Goal: Feedback & Contribution: Submit feedback/report problem

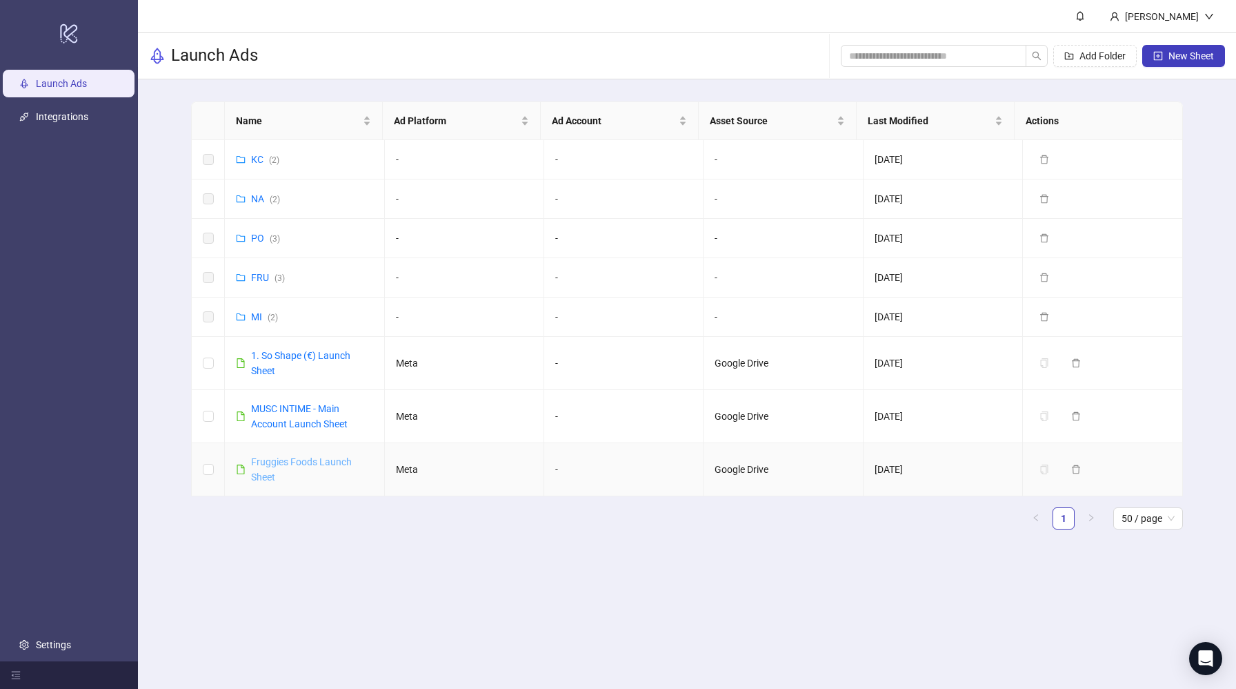
click at [284, 459] on link "Fruggies Foods Launch Sheet" at bounding box center [301, 469] width 101 height 26
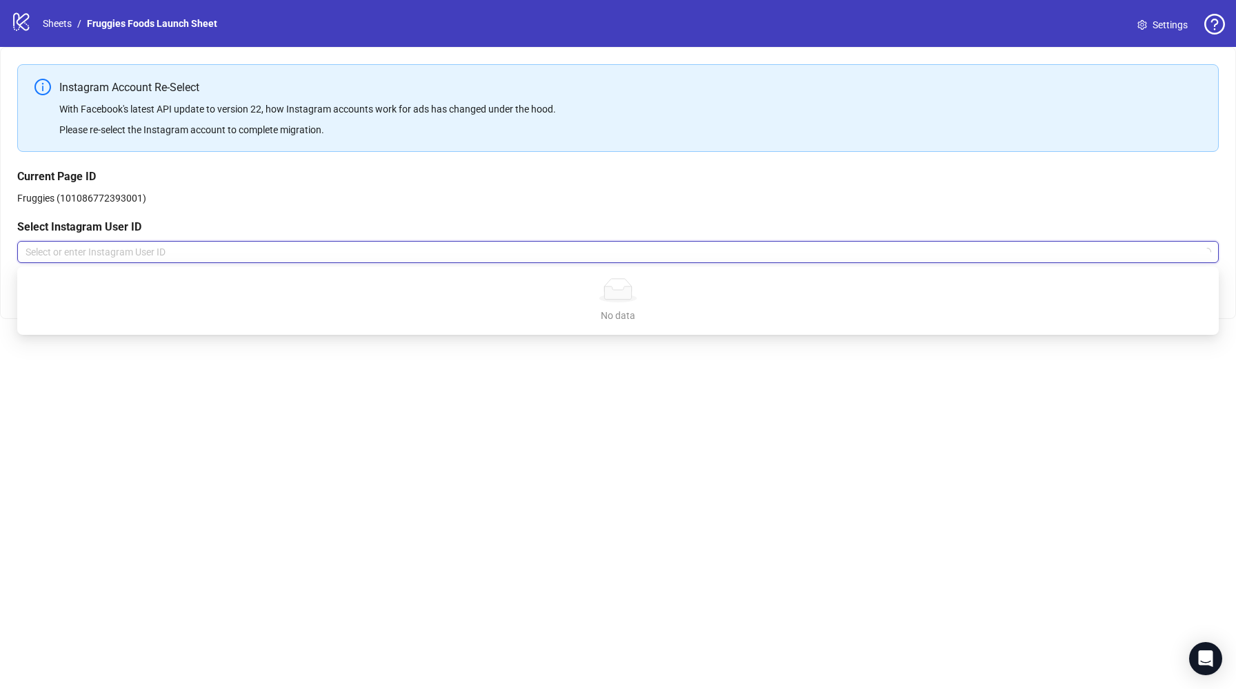
click at [132, 252] on input "search" at bounding box center [612, 251] width 1173 height 21
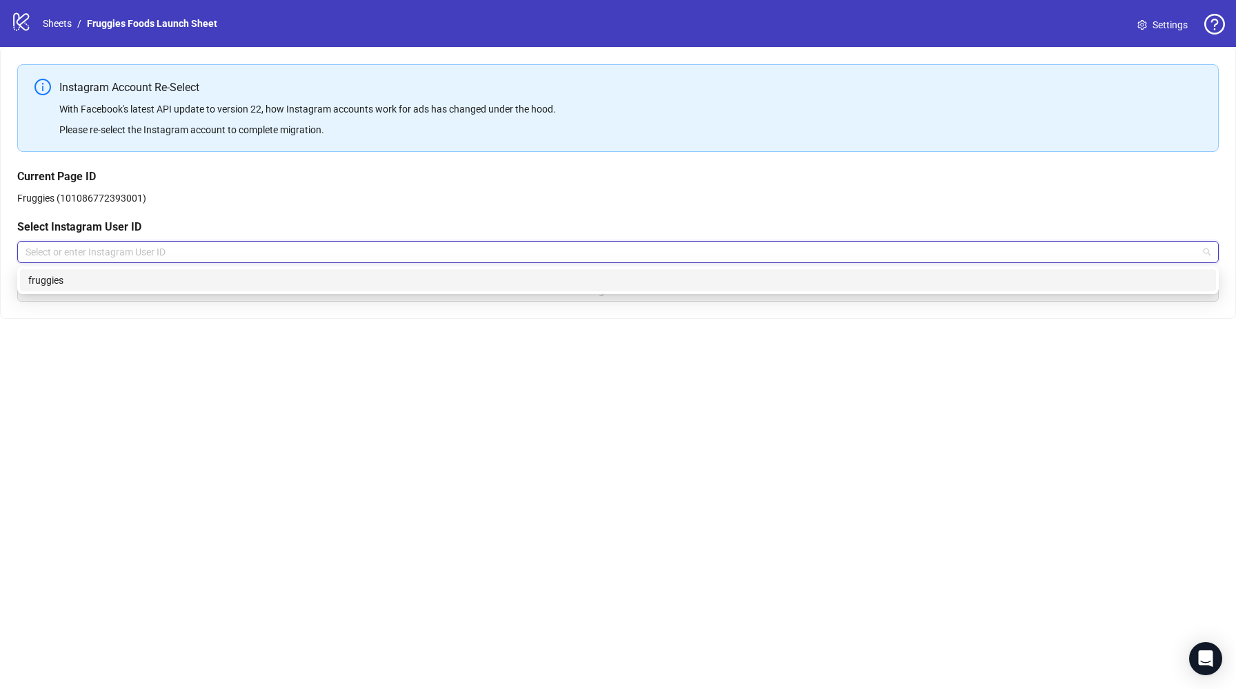
click at [135, 282] on div "fruggies" at bounding box center [618, 280] width 1180 height 15
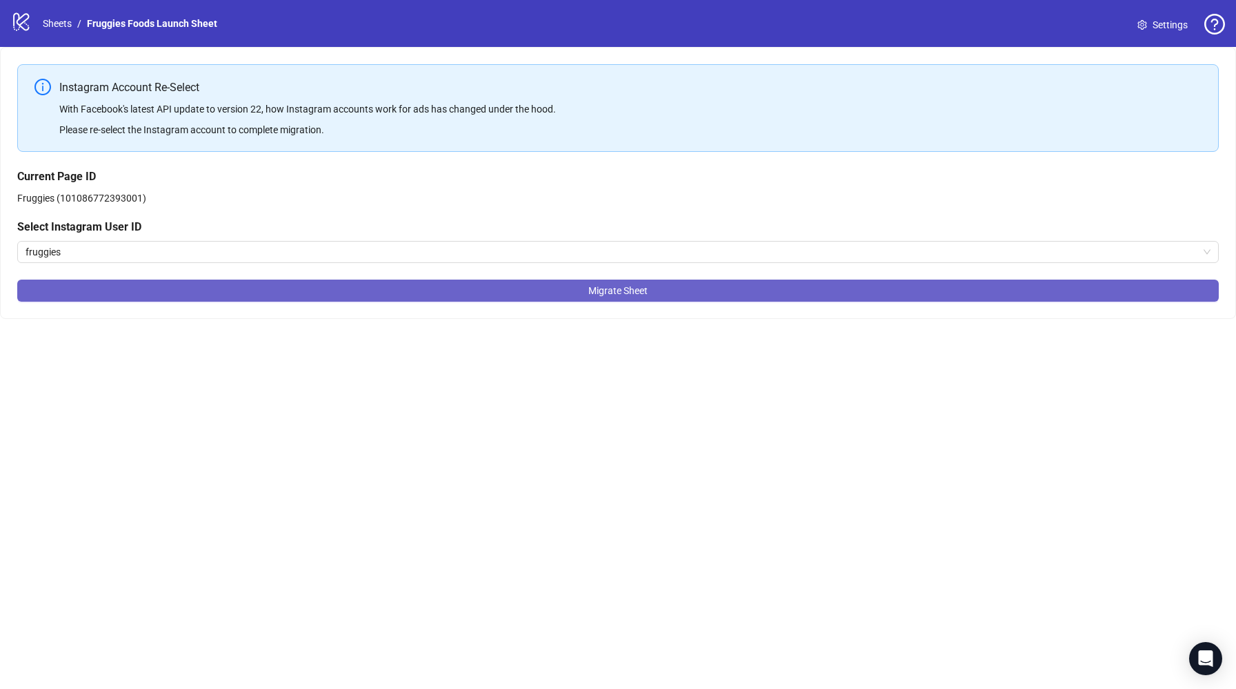
click at [582, 297] on button "Migrate Sheet" at bounding box center [618, 290] width 1202 height 22
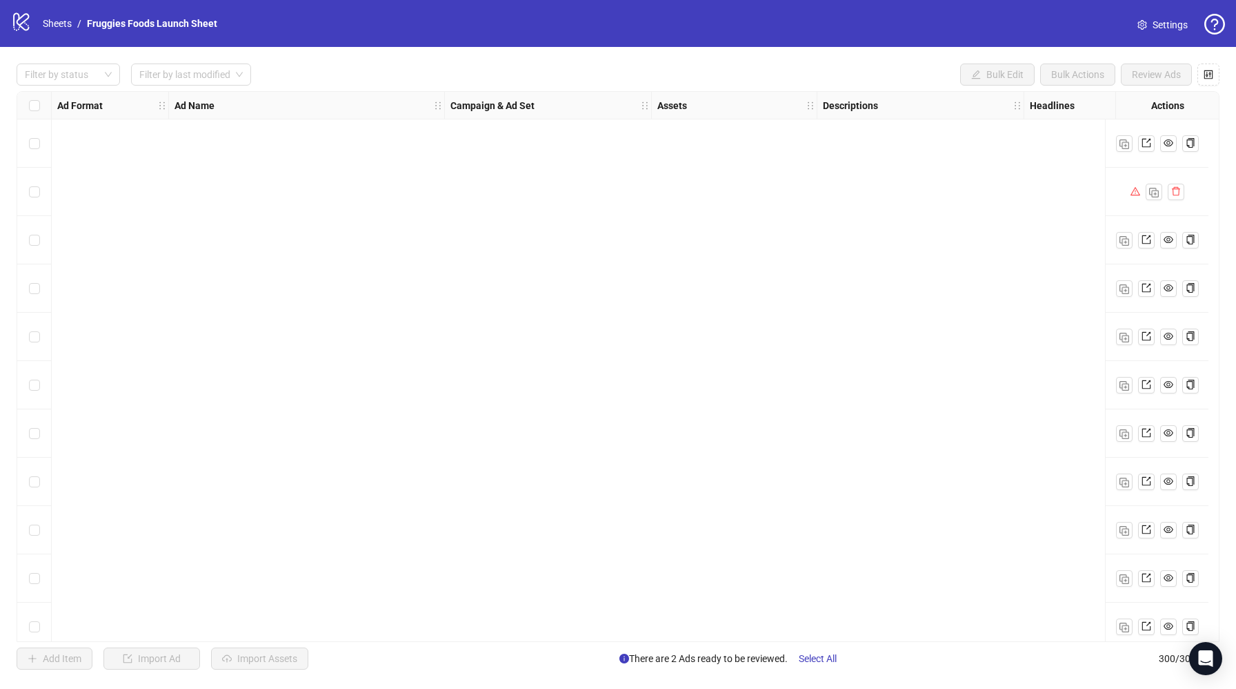
scroll to position [12337, 0]
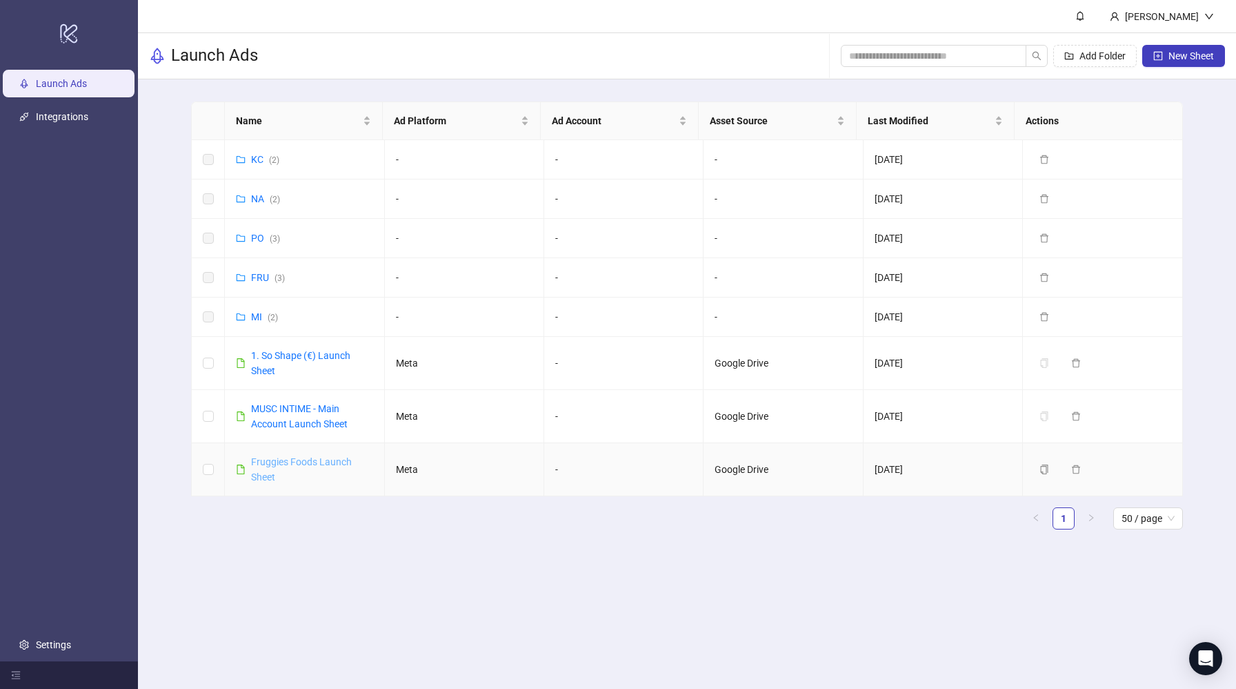
click at [329, 457] on link "Fruggies Foods Launch Sheet" at bounding box center [301, 469] width 101 height 26
click at [1201, 57] on span "New Sheet" at bounding box center [1192, 55] width 46 height 11
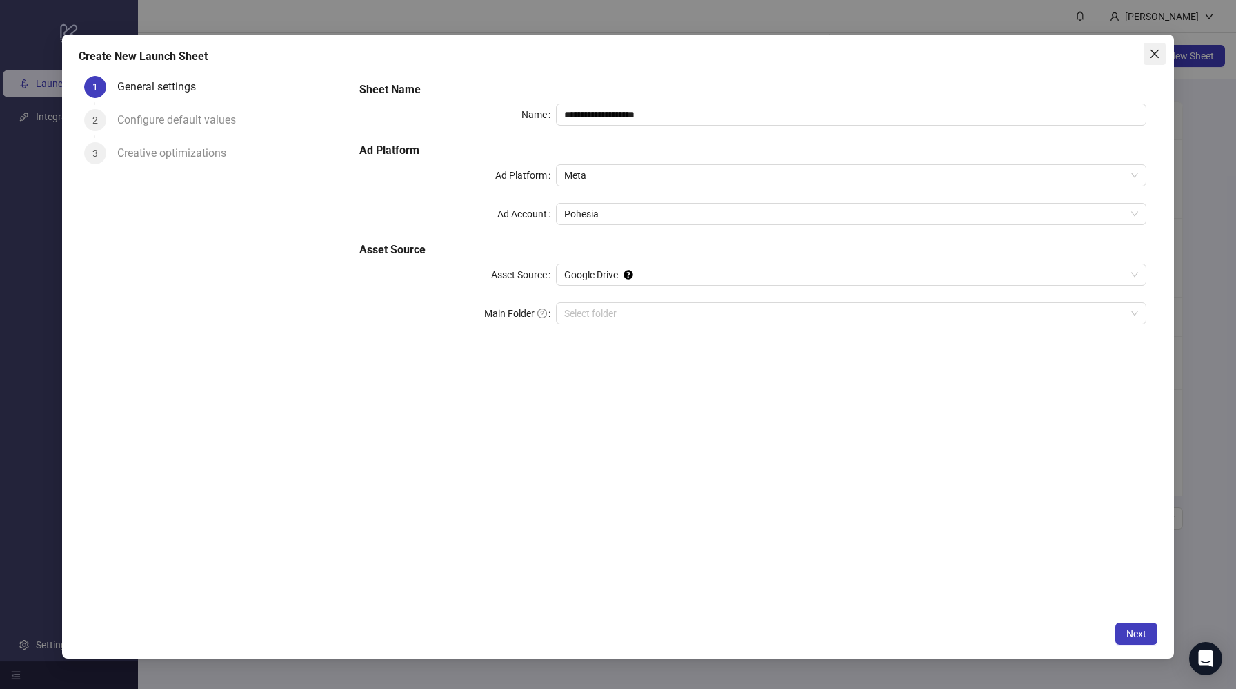
click at [1156, 55] on icon "close" at bounding box center [1155, 53] width 11 height 11
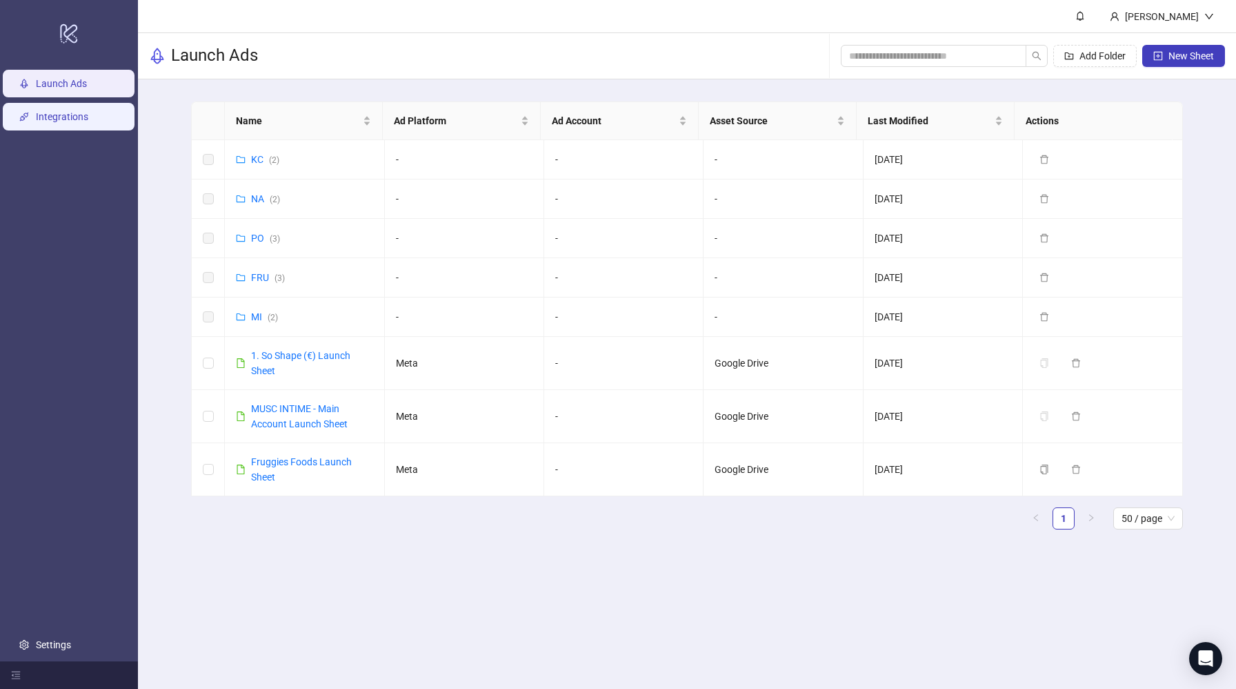
click at [88, 121] on link "Integrations" at bounding box center [62, 116] width 52 height 11
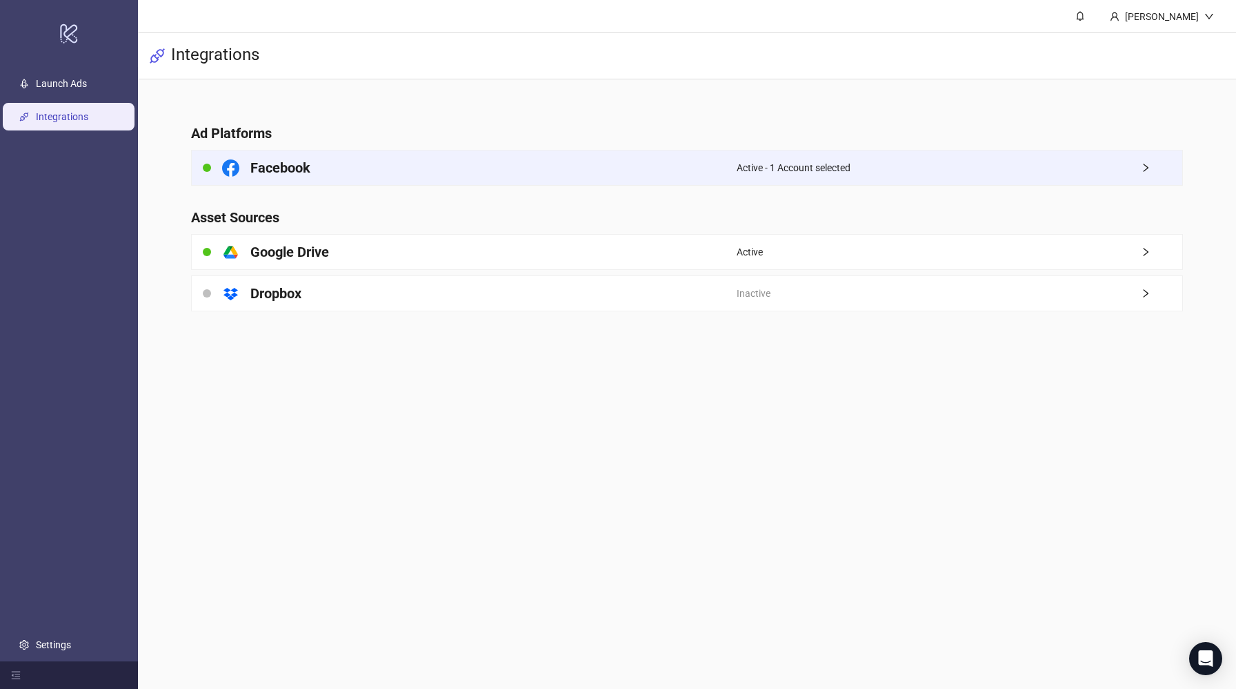
click at [520, 179] on div "Facebook" at bounding box center [464, 167] width 545 height 34
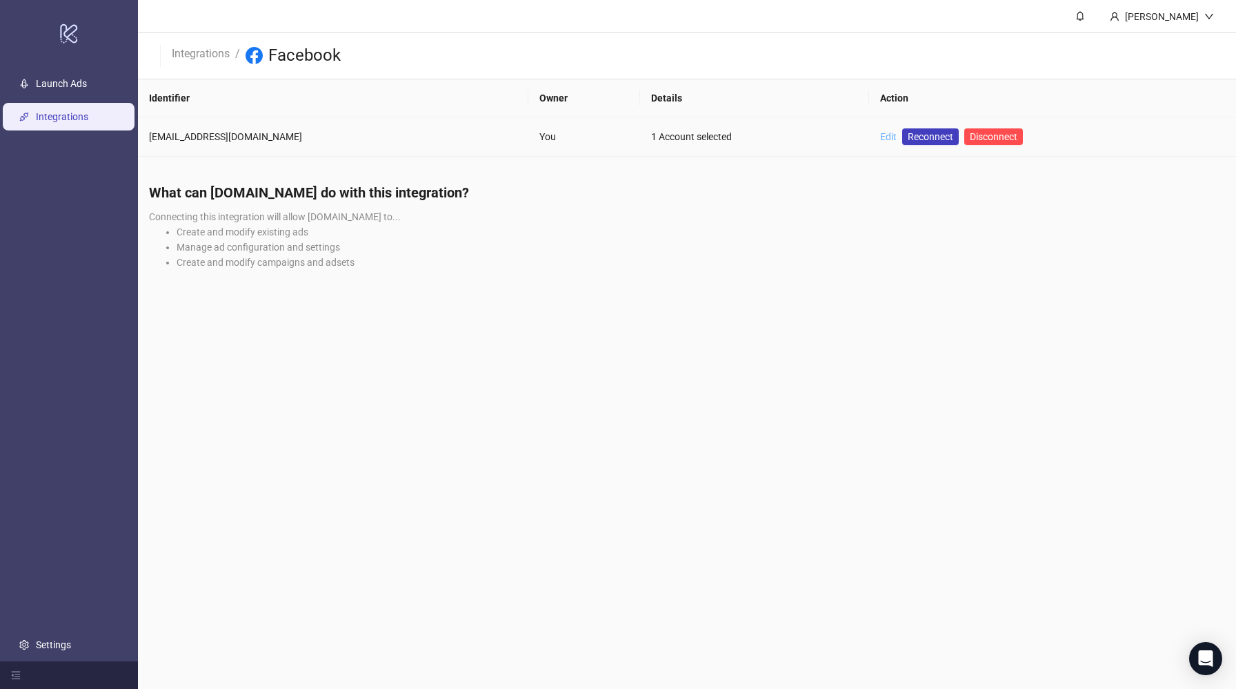
click at [880, 139] on link "Edit" at bounding box center [888, 136] width 17 height 11
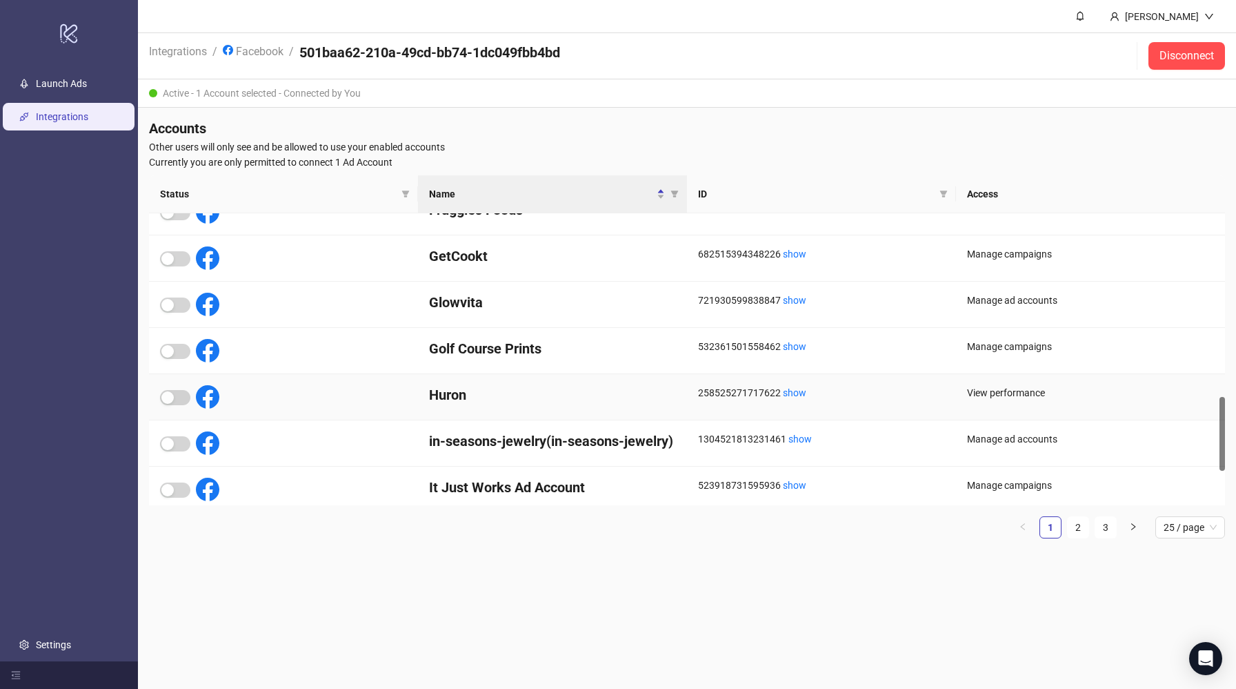
scroll to position [864, 0]
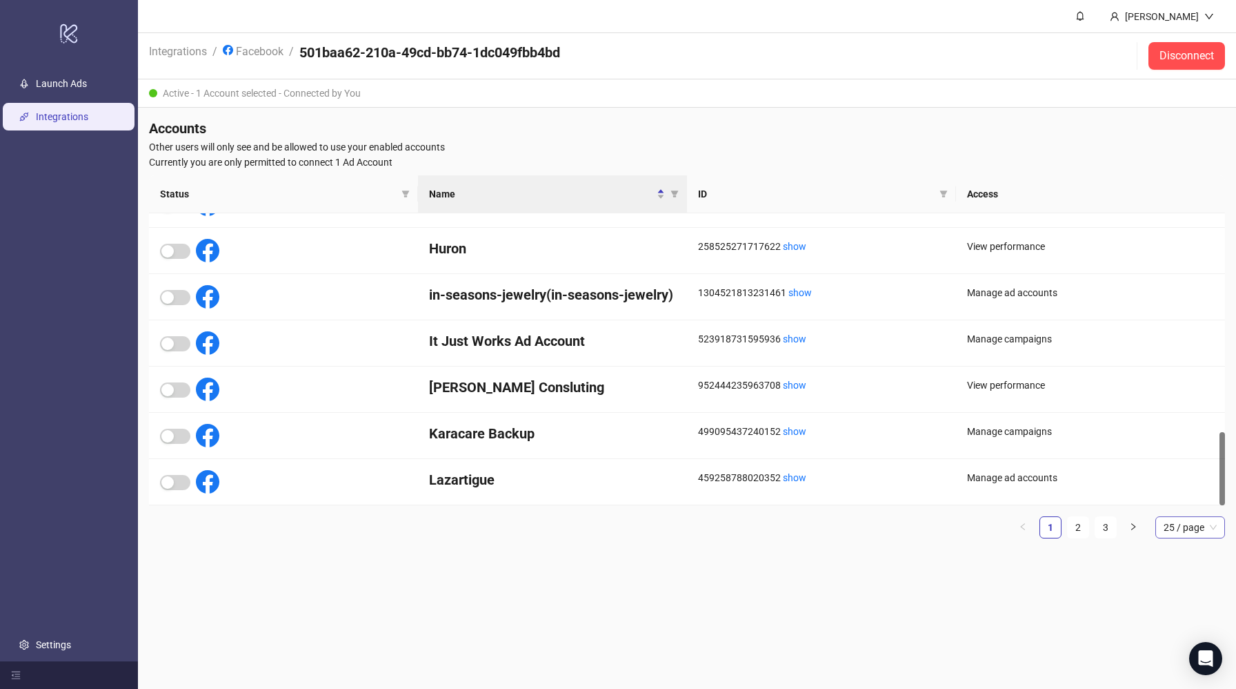
click at [1179, 527] on span "25 / page" at bounding box center [1190, 527] width 53 height 21
click at [1174, 639] on div "100 / page" at bounding box center [1191, 642] width 48 height 15
click at [1038, 581] on main "Mehdi Rachidi Integrations / Facebook / 501baa62-210a-49cd-bb74-1dc049fbb4bd Di…" at bounding box center [687, 344] width 1098 height 689
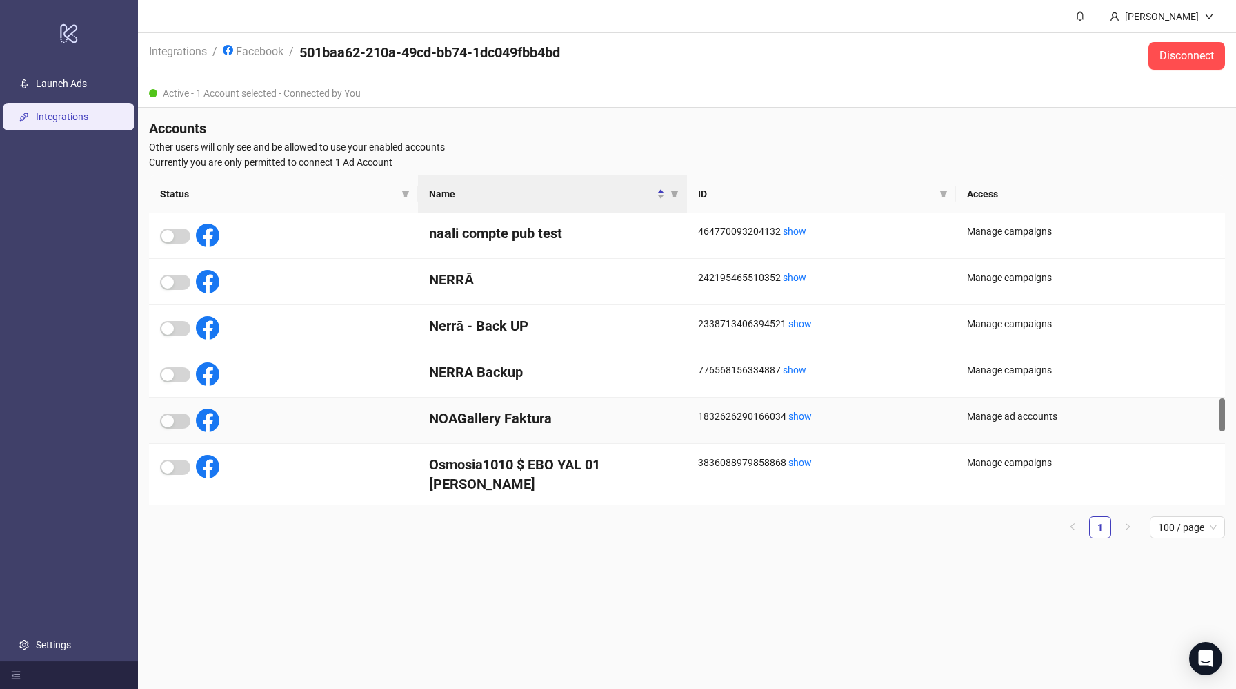
scroll to position [1740, 0]
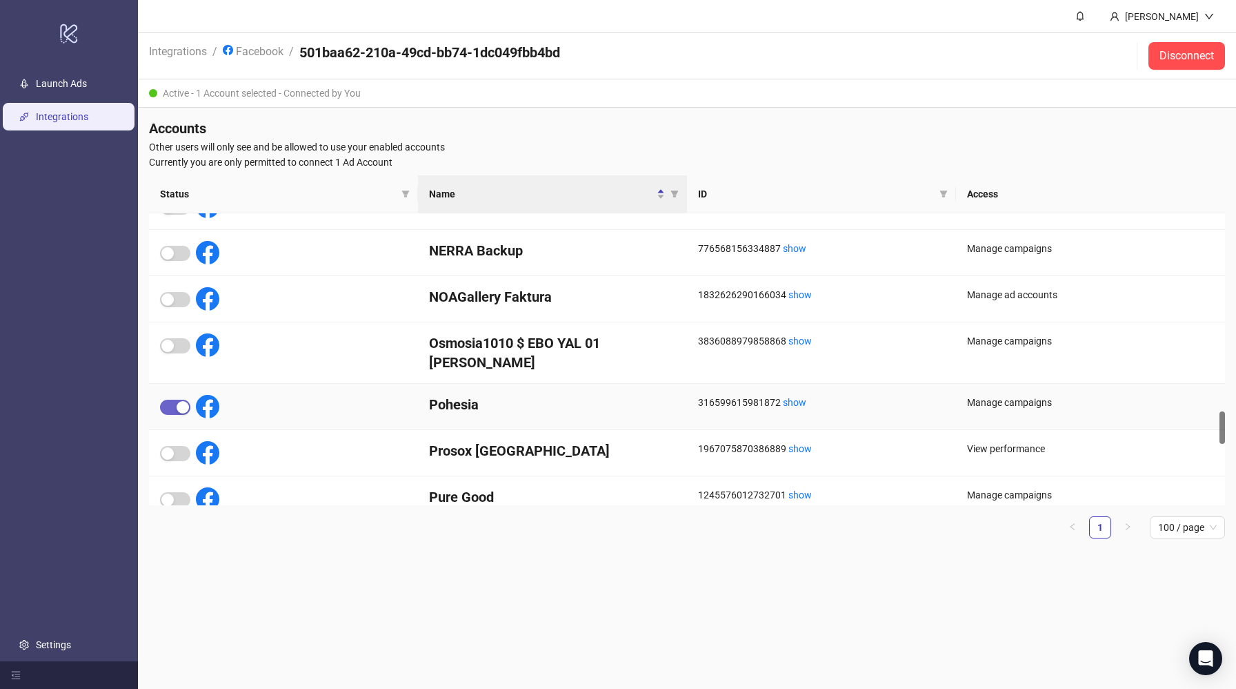
click at [180, 401] on div "button" at bounding box center [183, 407] width 12 height 12
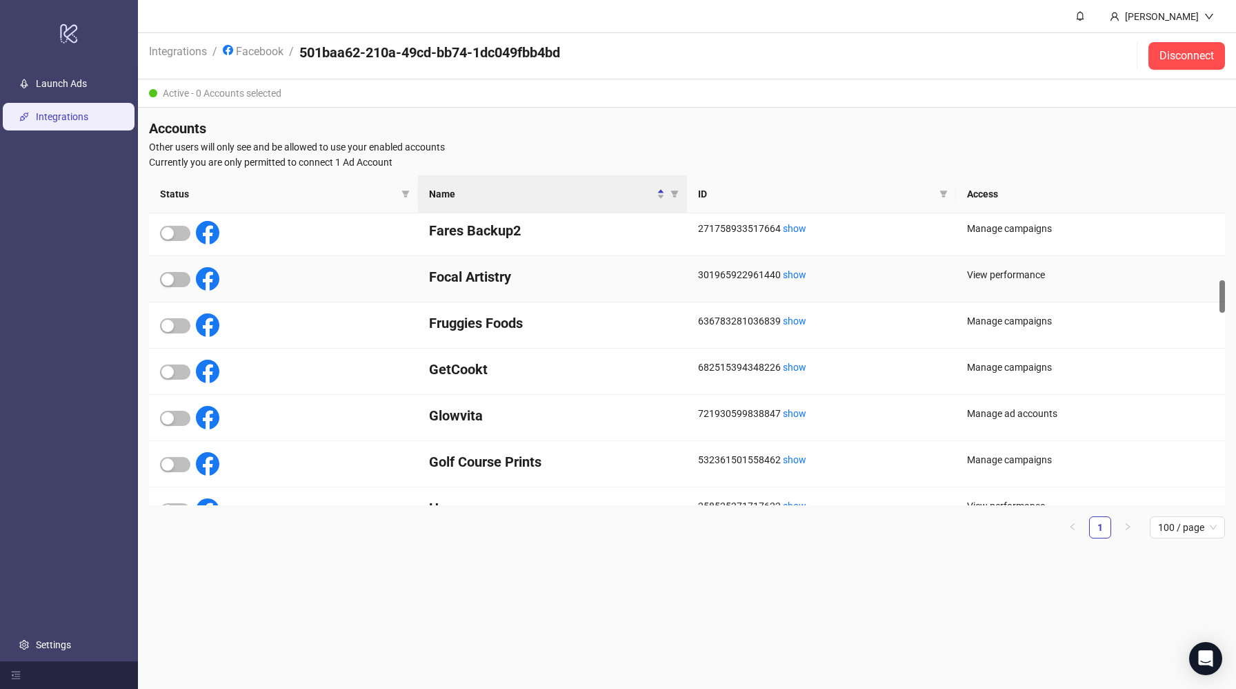
scroll to position [540, 0]
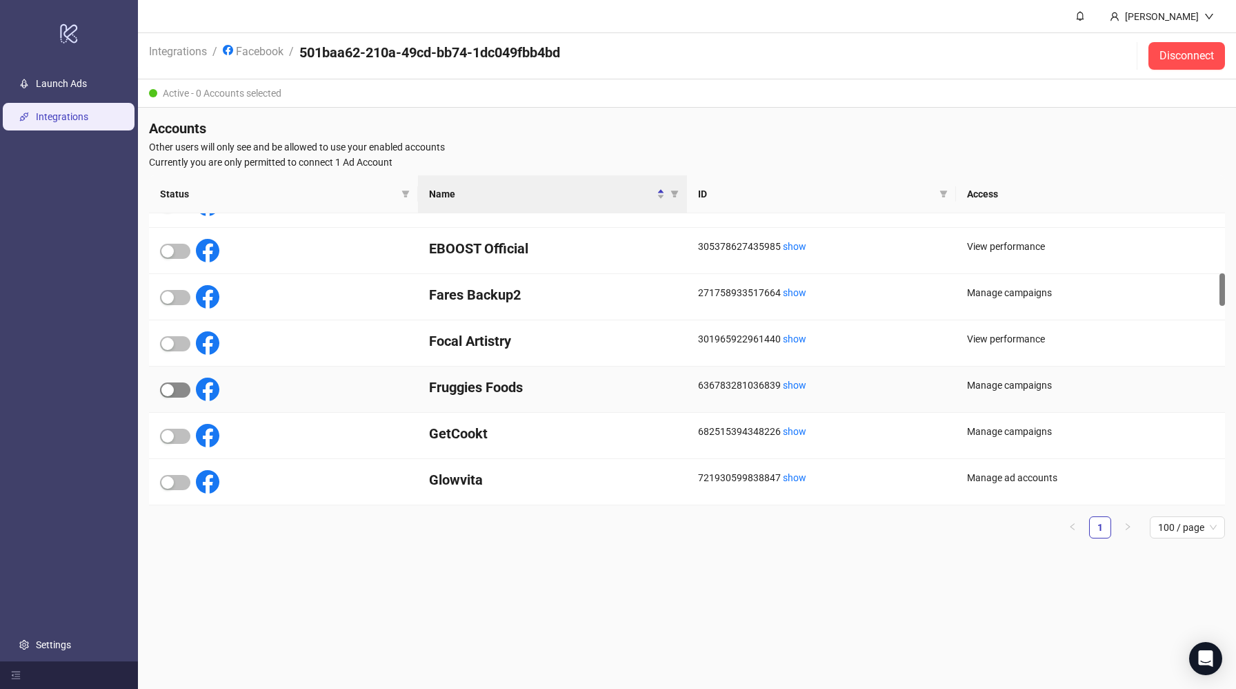
click at [177, 387] on span "button" at bounding box center [175, 389] width 30 height 15
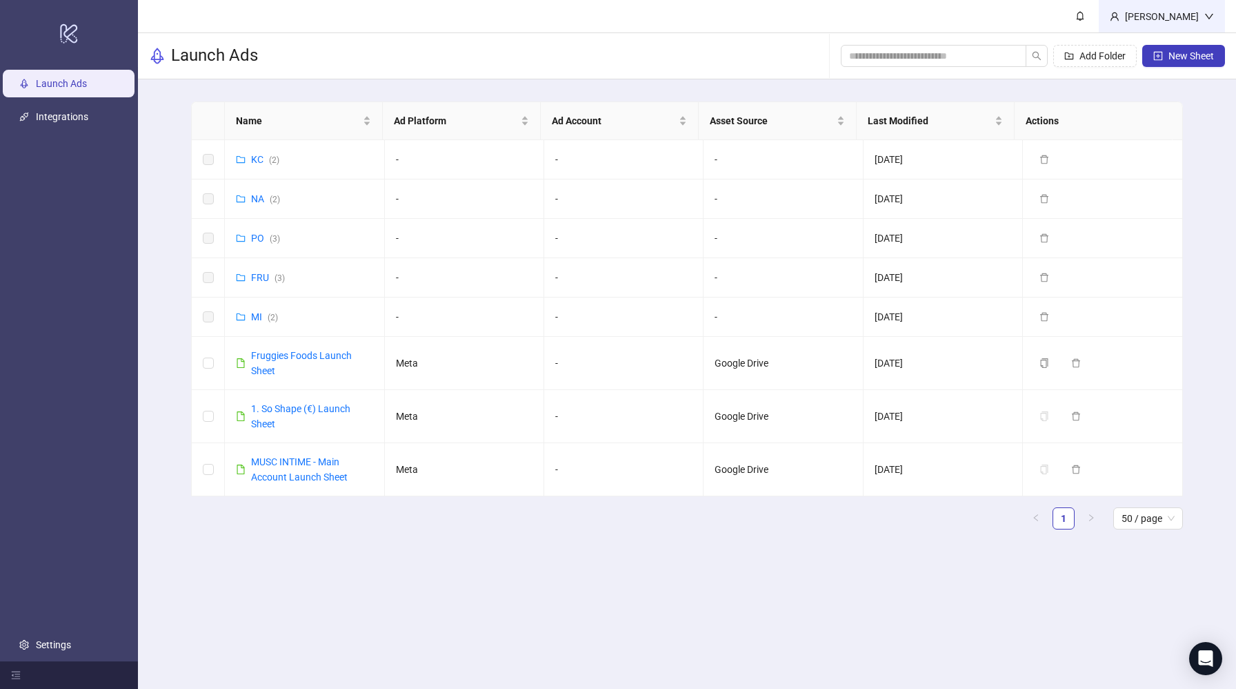
click at [1150, 22] on div "[PERSON_NAME]" at bounding box center [1162, 16] width 85 height 15
click at [75, 117] on link "Integrations" at bounding box center [62, 116] width 52 height 11
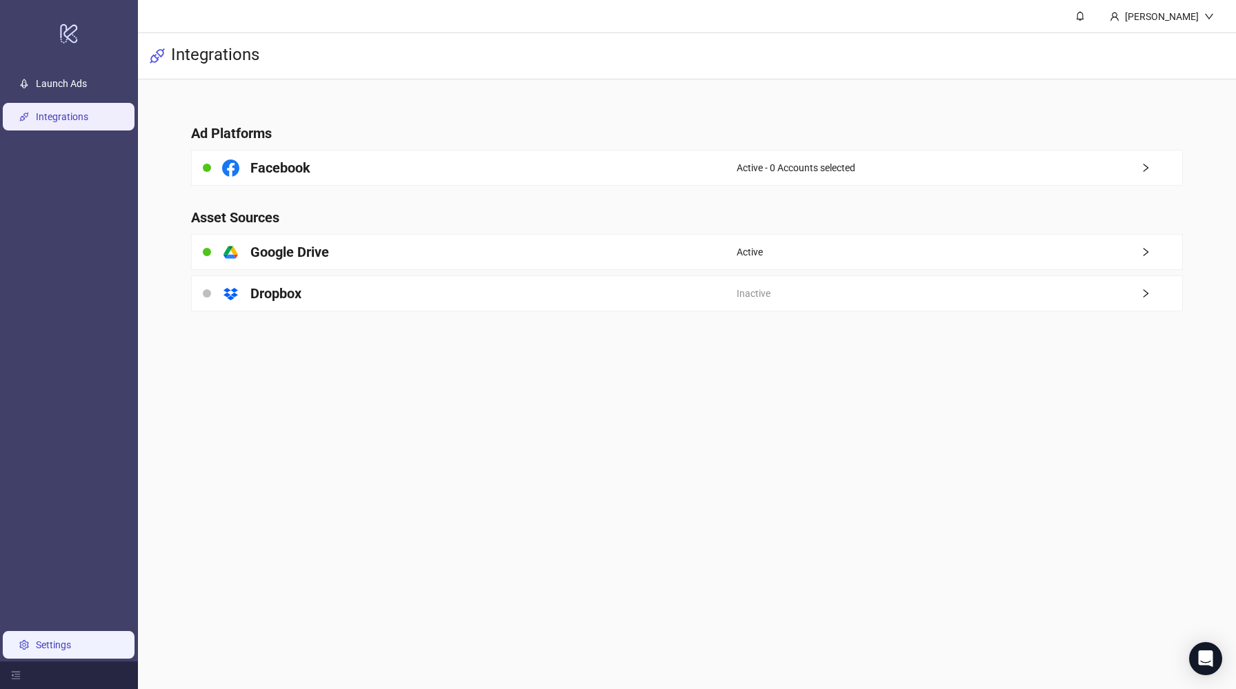
click at [58, 641] on link "Settings" at bounding box center [53, 644] width 35 height 11
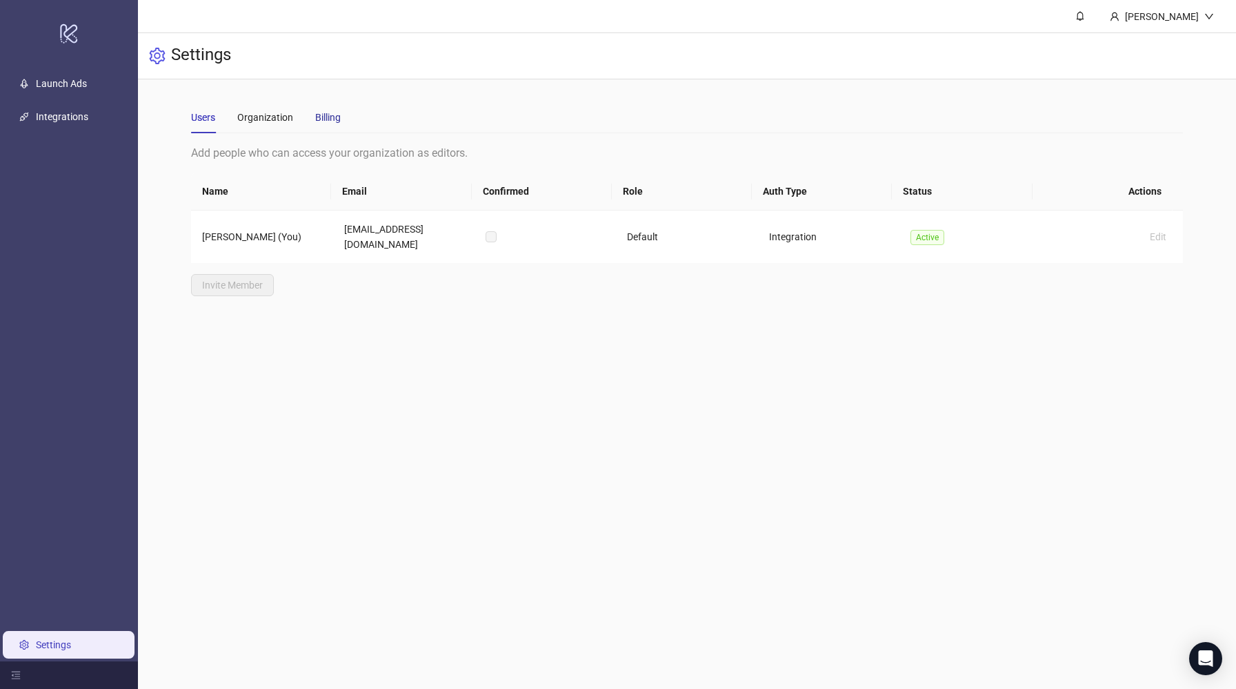
click at [339, 123] on div "Billing" at bounding box center [328, 117] width 26 height 15
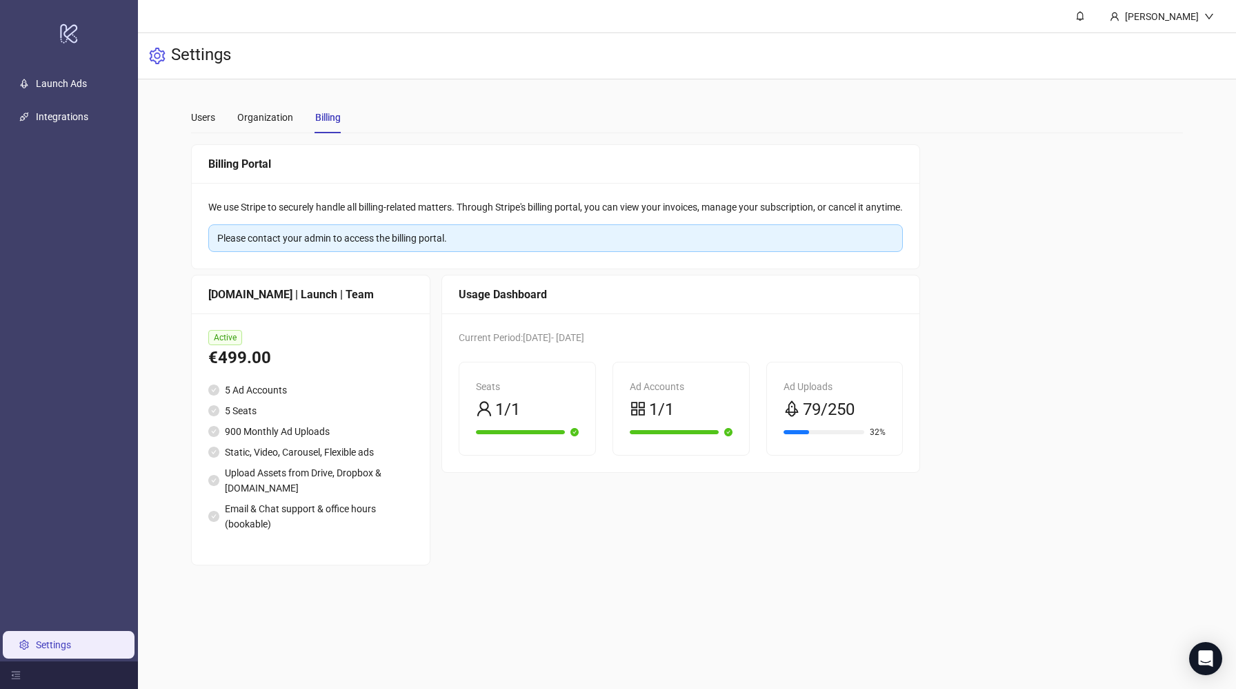
click at [228, 337] on span "Active" at bounding box center [225, 337] width 34 height 15
click at [77, 89] on link "Launch Ads" at bounding box center [61, 83] width 51 height 11
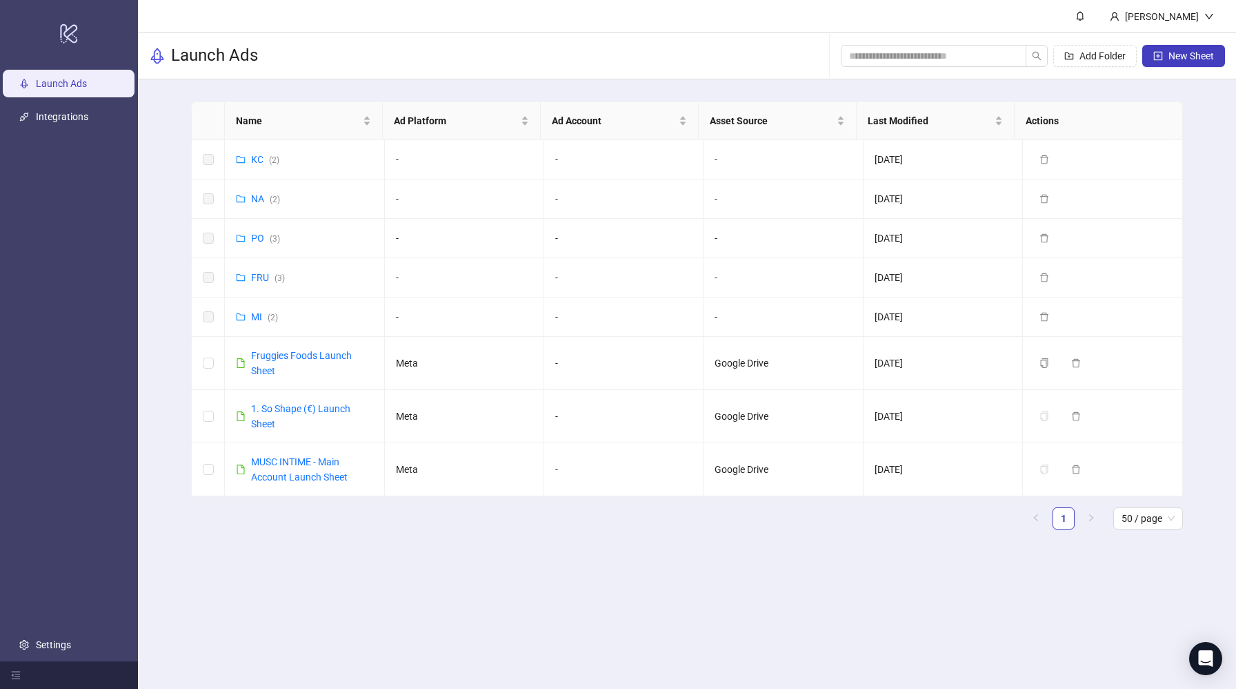
click at [74, 132] on ul "Launch Ads Integrations Settings" at bounding box center [69, 364] width 138 height 594
click at [88, 119] on link "Integrations" at bounding box center [62, 116] width 52 height 11
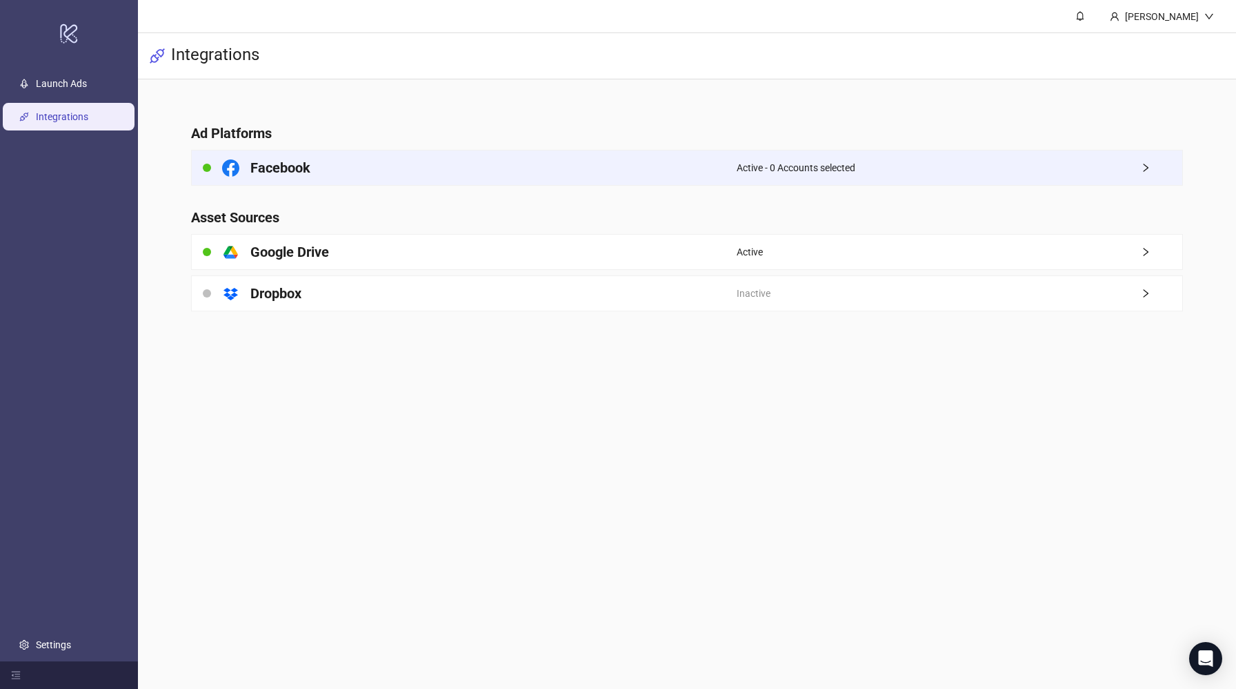
click at [827, 175] on span "Active - 0 Accounts selected" at bounding box center [796, 167] width 119 height 15
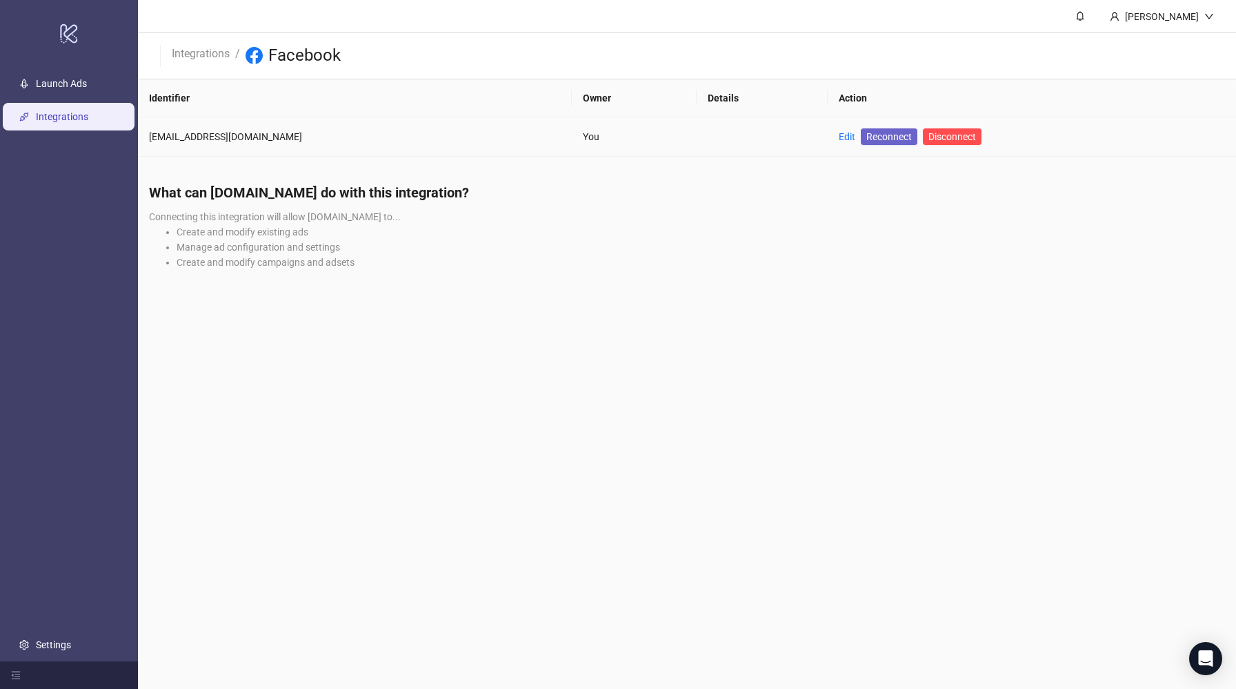
click at [867, 138] on span "Reconnect" at bounding box center [890, 136] width 46 height 15
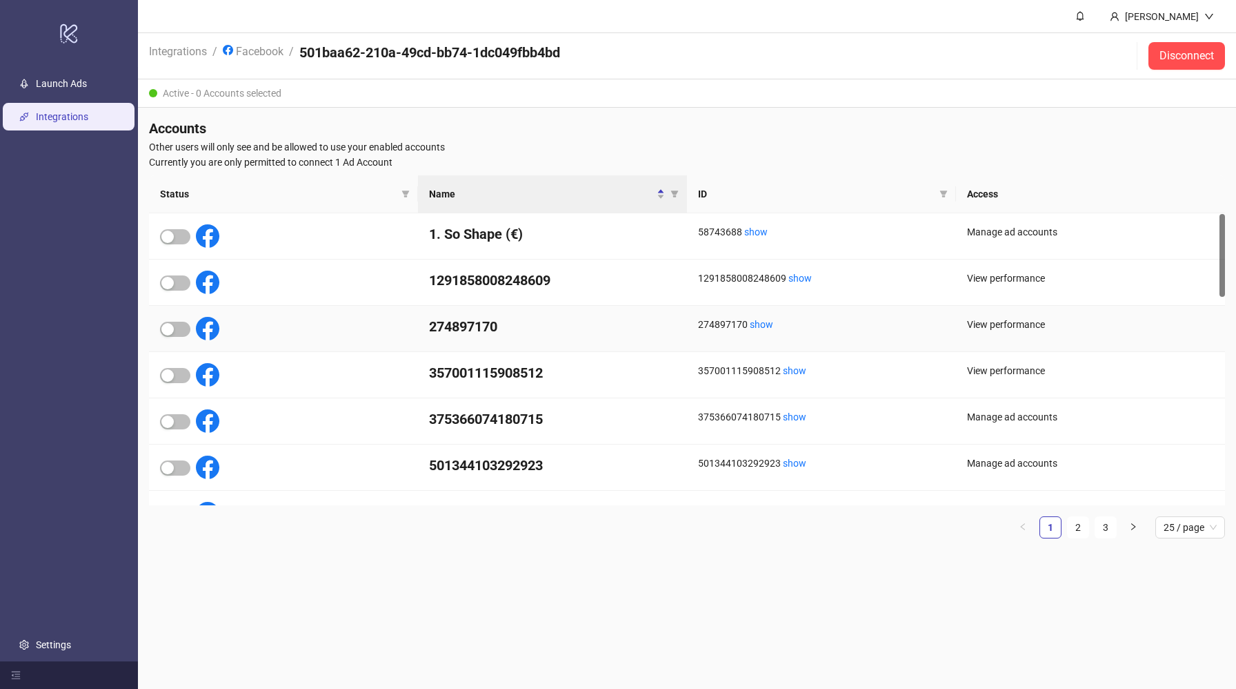
scroll to position [460, 0]
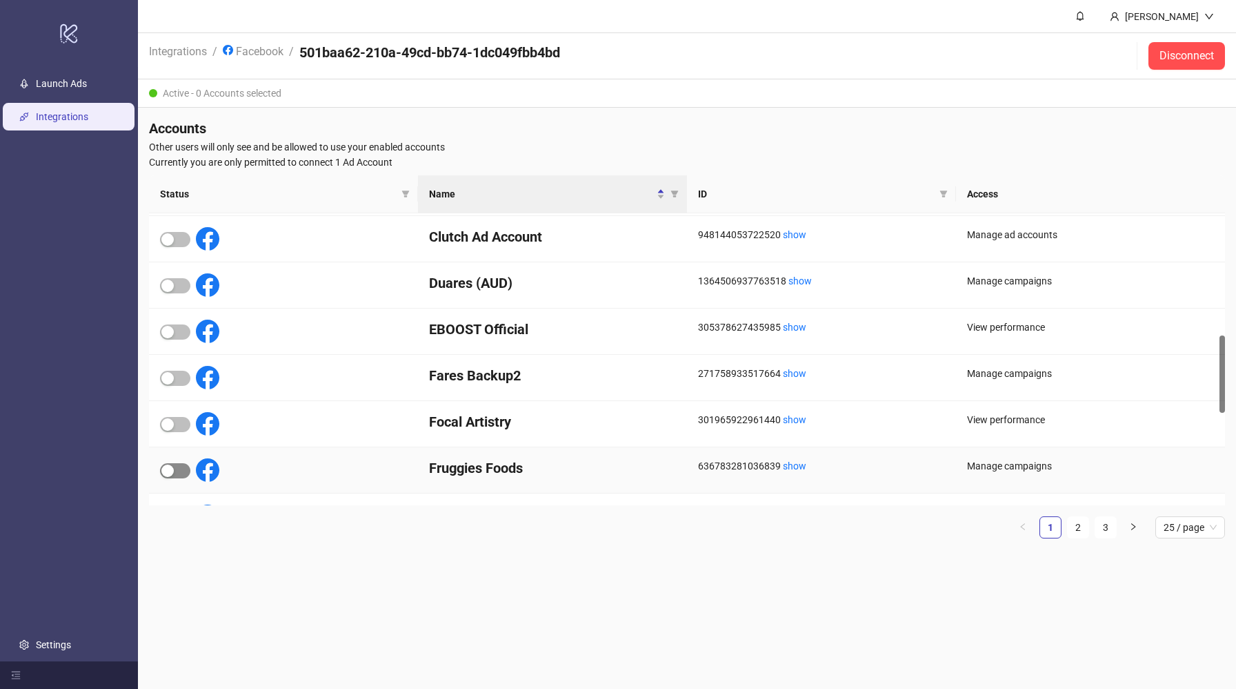
click at [182, 472] on span "button" at bounding box center [175, 470] width 30 height 15
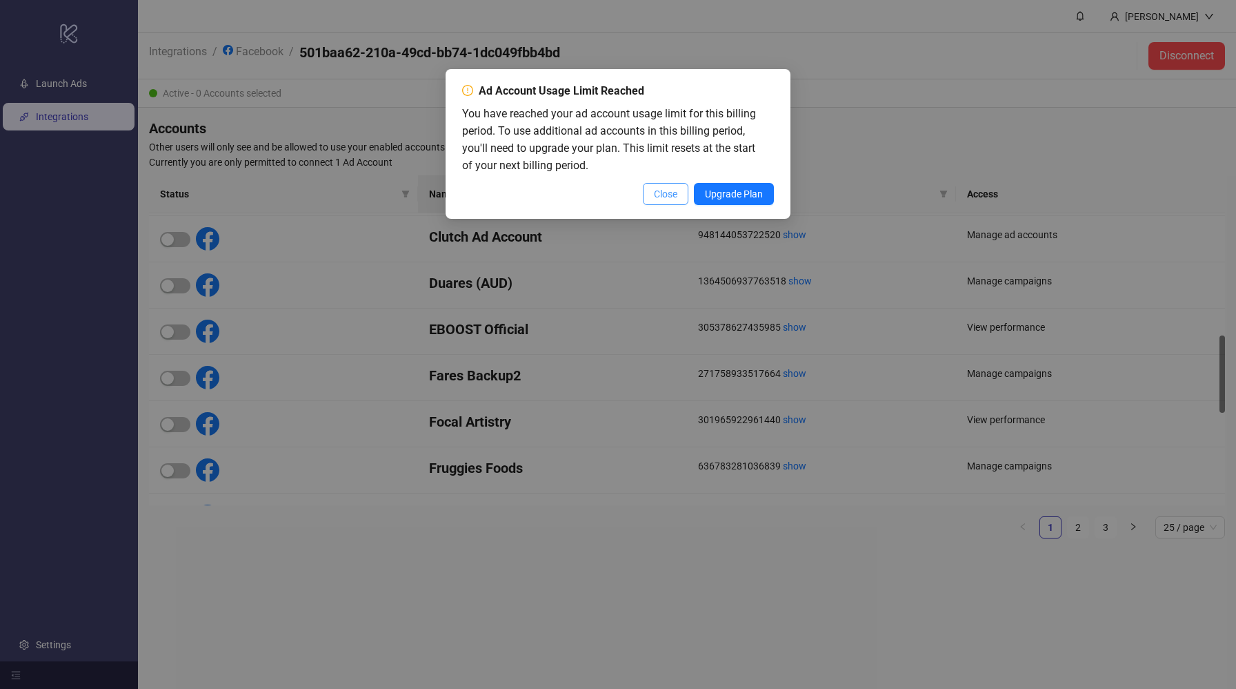
click at [669, 197] on span "Close" at bounding box center [665, 193] width 23 height 11
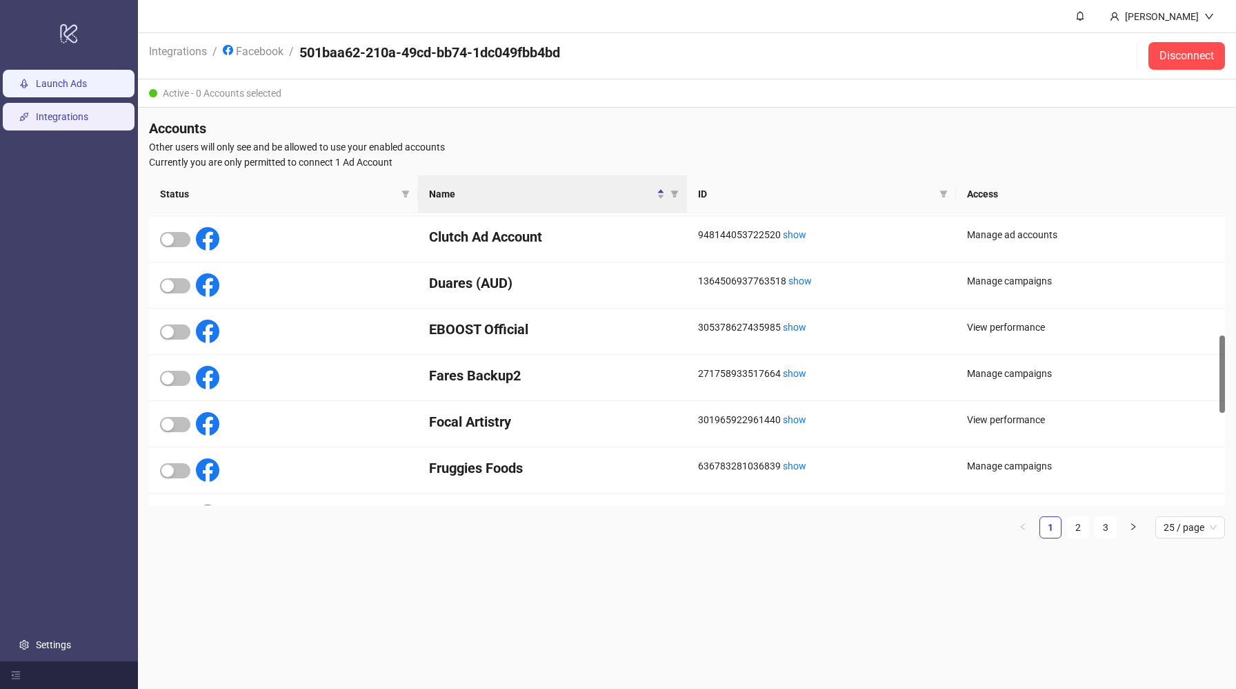
click at [87, 78] on link "Launch Ads" at bounding box center [61, 83] width 51 height 11
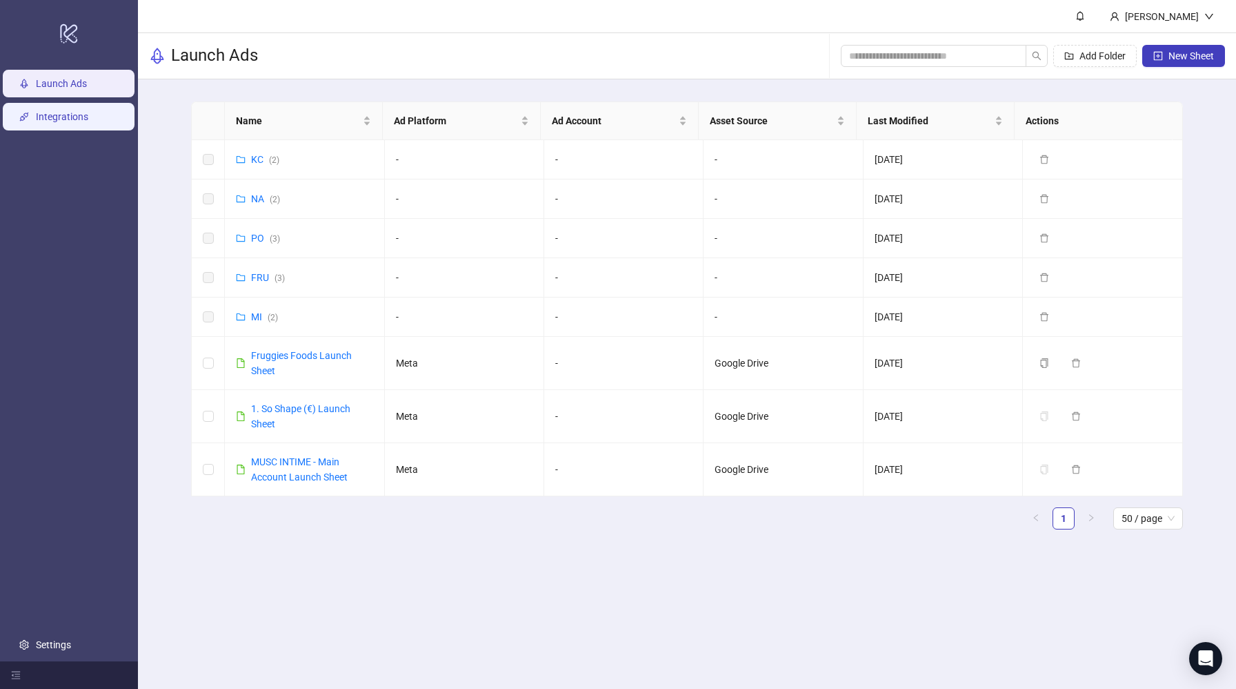
click at [63, 115] on link "Integrations" at bounding box center [62, 116] width 52 height 11
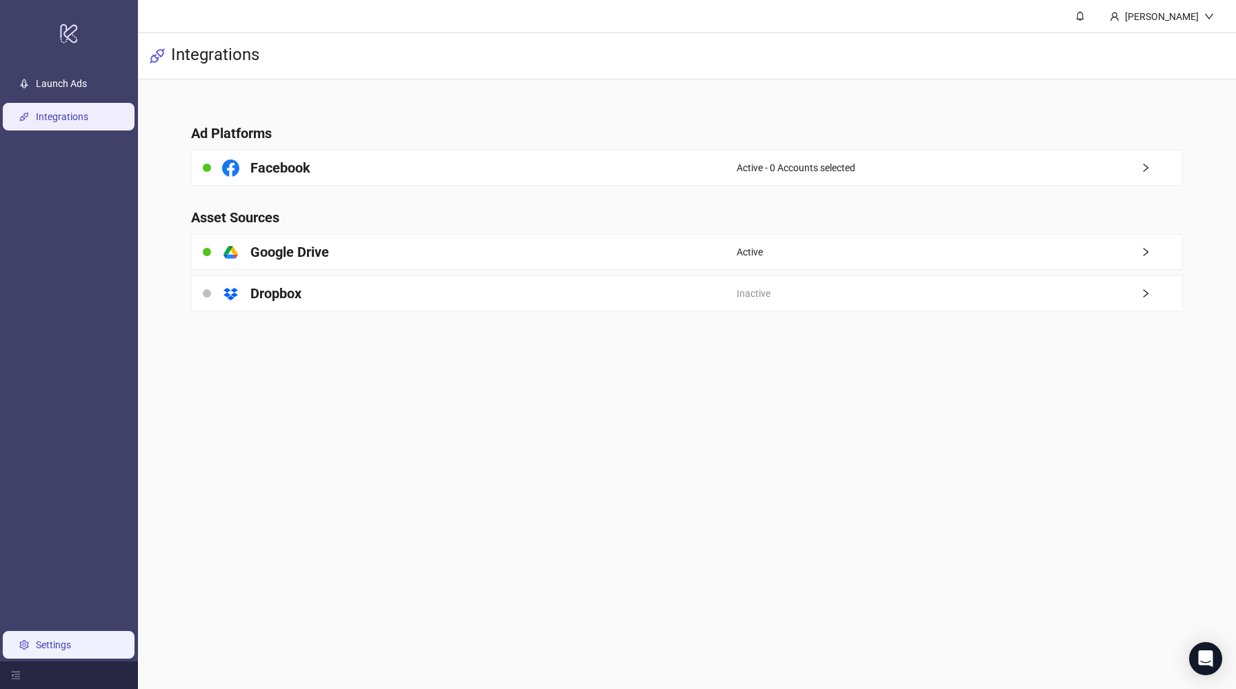
click at [36, 639] on link "Settings" at bounding box center [53, 644] width 35 height 11
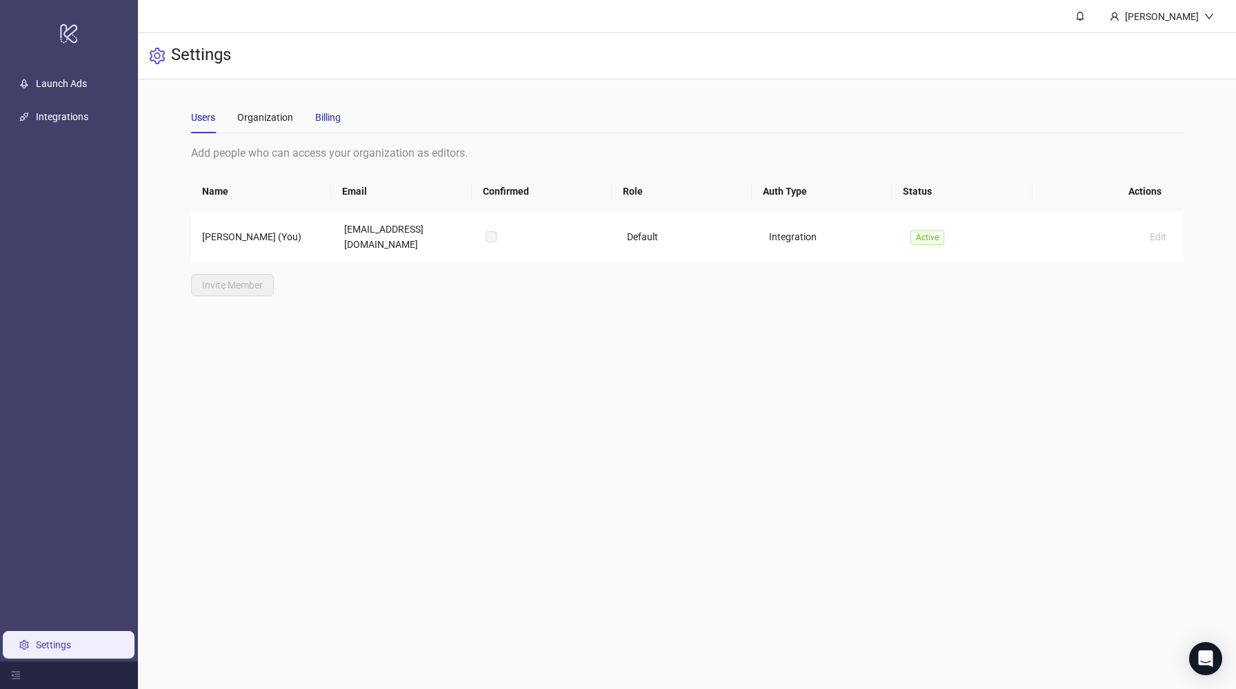
click at [324, 120] on div "Billing" at bounding box center [328, 117] width 26 height 15
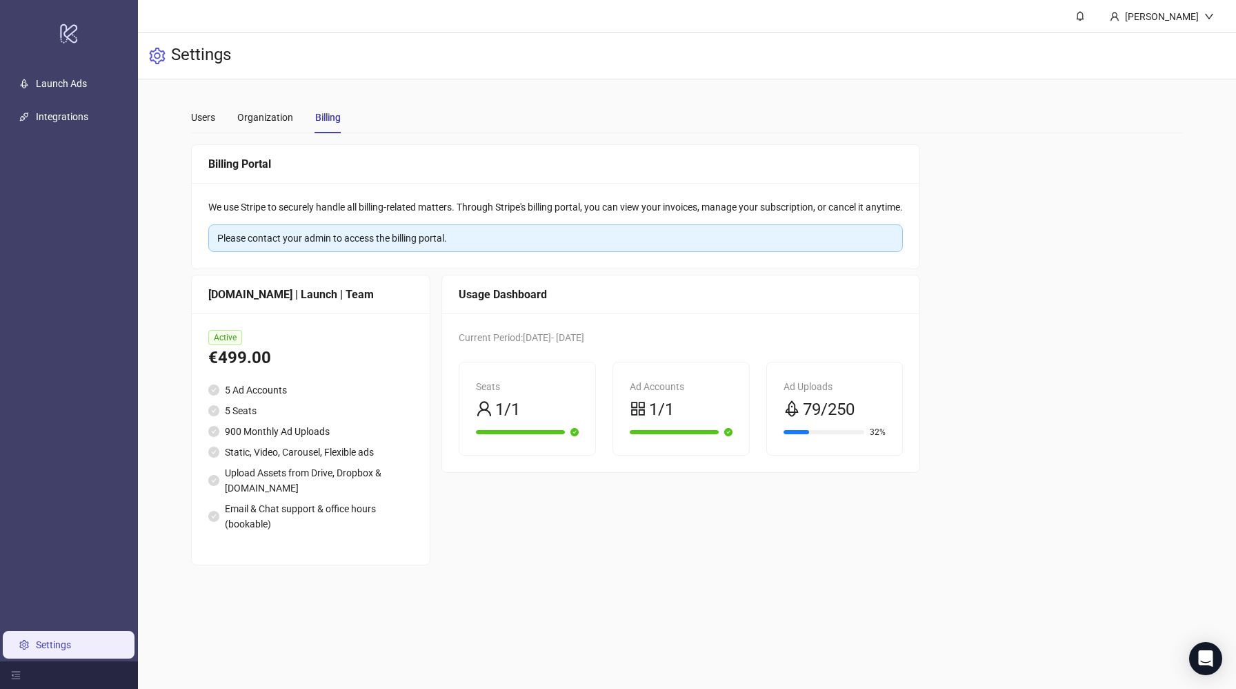
click at [687, 417] on div "1/1" at bounding box center [681, 410] width 103 height 26
click at [745, 431] on div "Ad Accounts 1/1" at bounding box center [681, 408] width 136 height 92
click at [1209, 645] on div "Open Intercom Messenger" at bounding box center [1206, 658] width 37 height 37
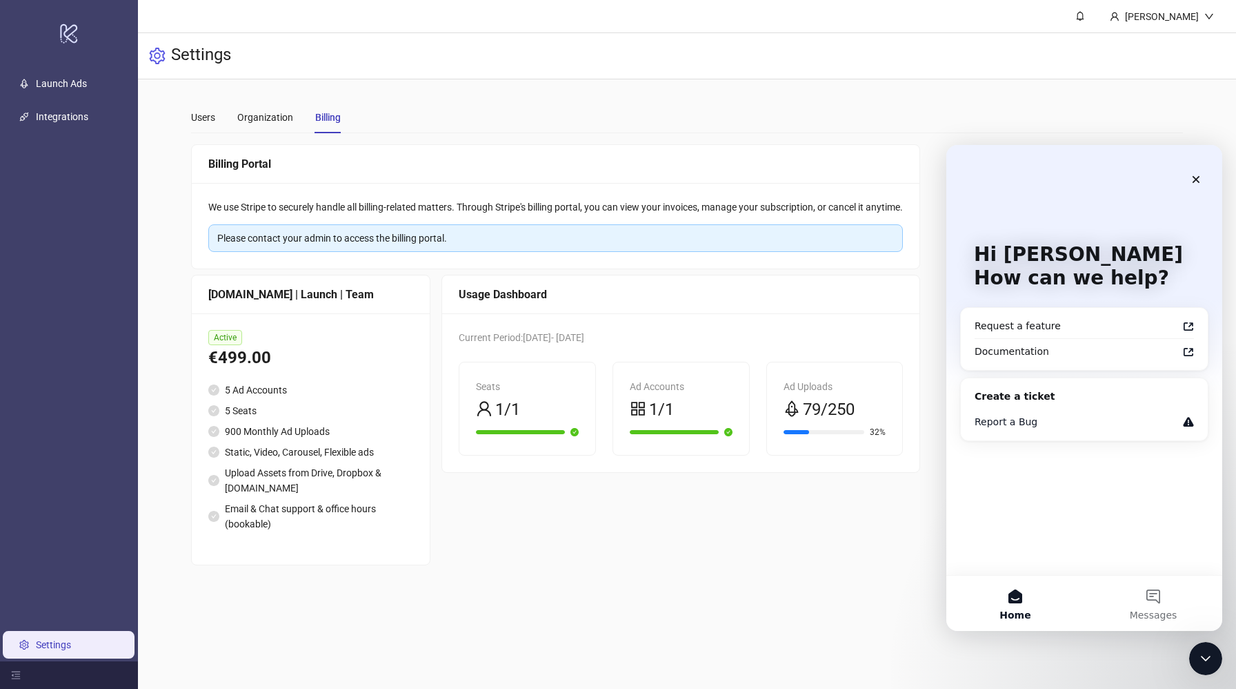
click at [1023, 425] on div "Report a Bug" at bounding box center [1076, 422] width 203 height 14
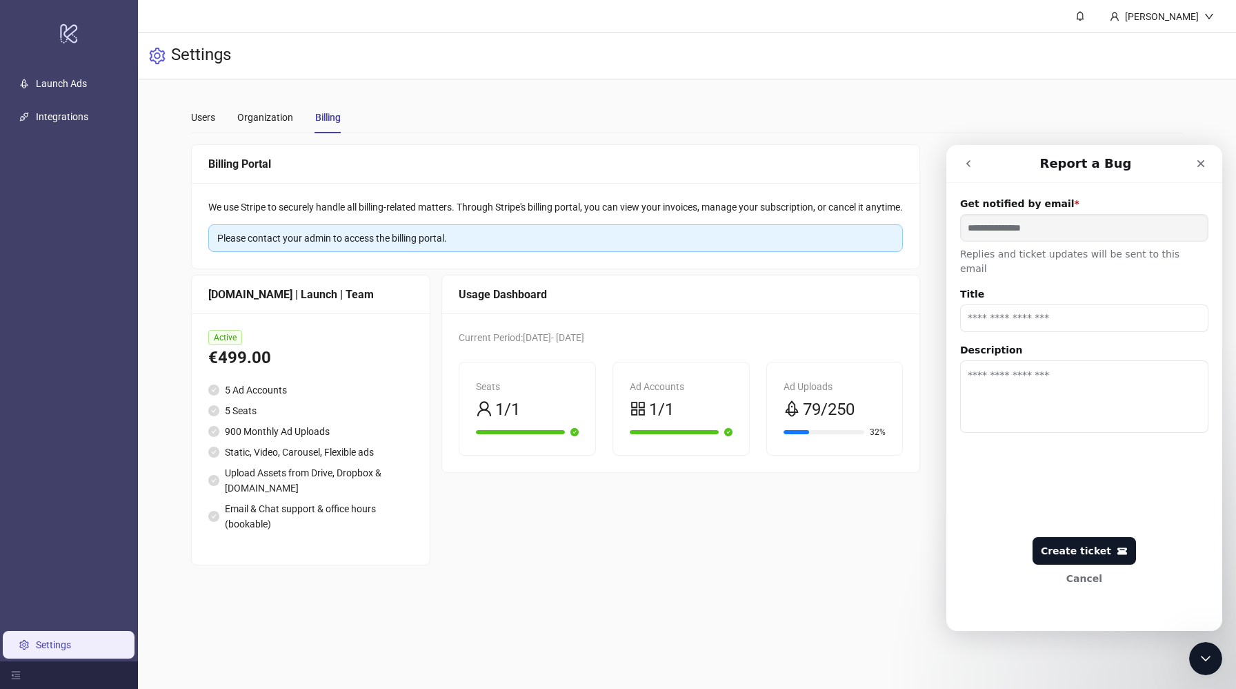
click at [1032, 310] on input "Title" at bounding box center [1084, 318] width 248 height 28
click at [997, 368] on textarea "Description" at bounding box center [1084, 396] width 248 height 72
type textarea "**********"
click at [1052, 306] on input "Title" at bounding box center [1084, 318] width 248 height 28
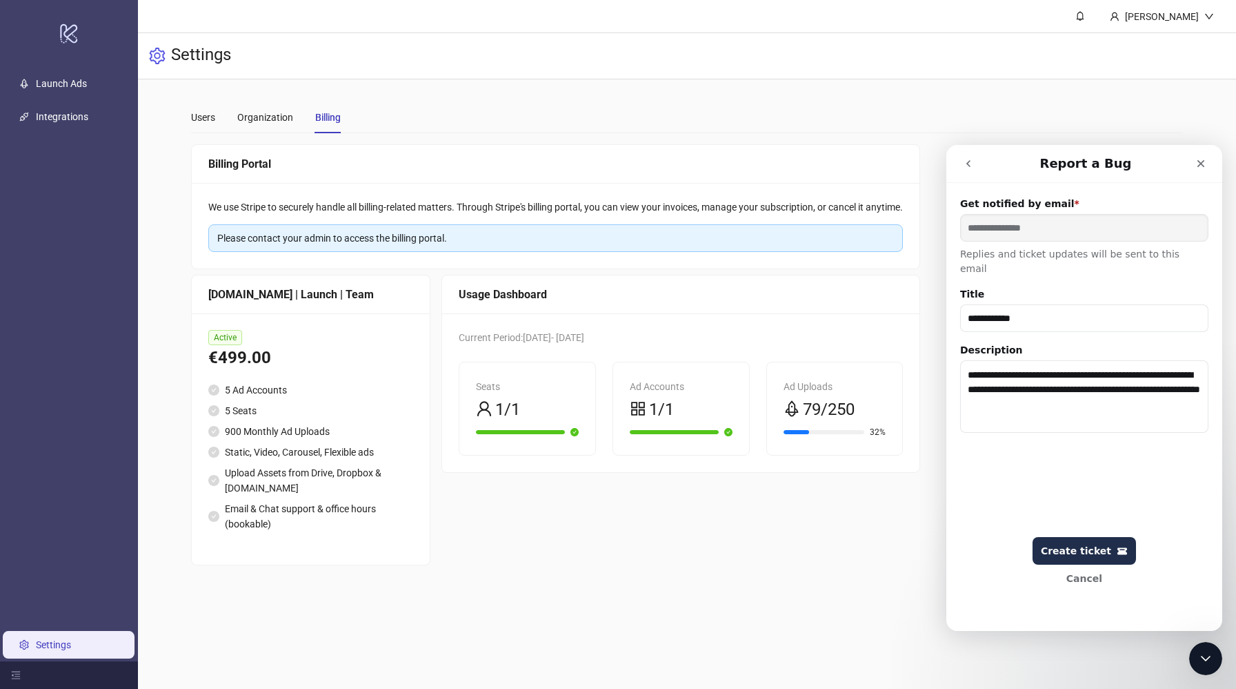
type input "**********"
click at [1104, 555] on div "Create ticket" at bounding box center [1084, 551] width 87 height 12
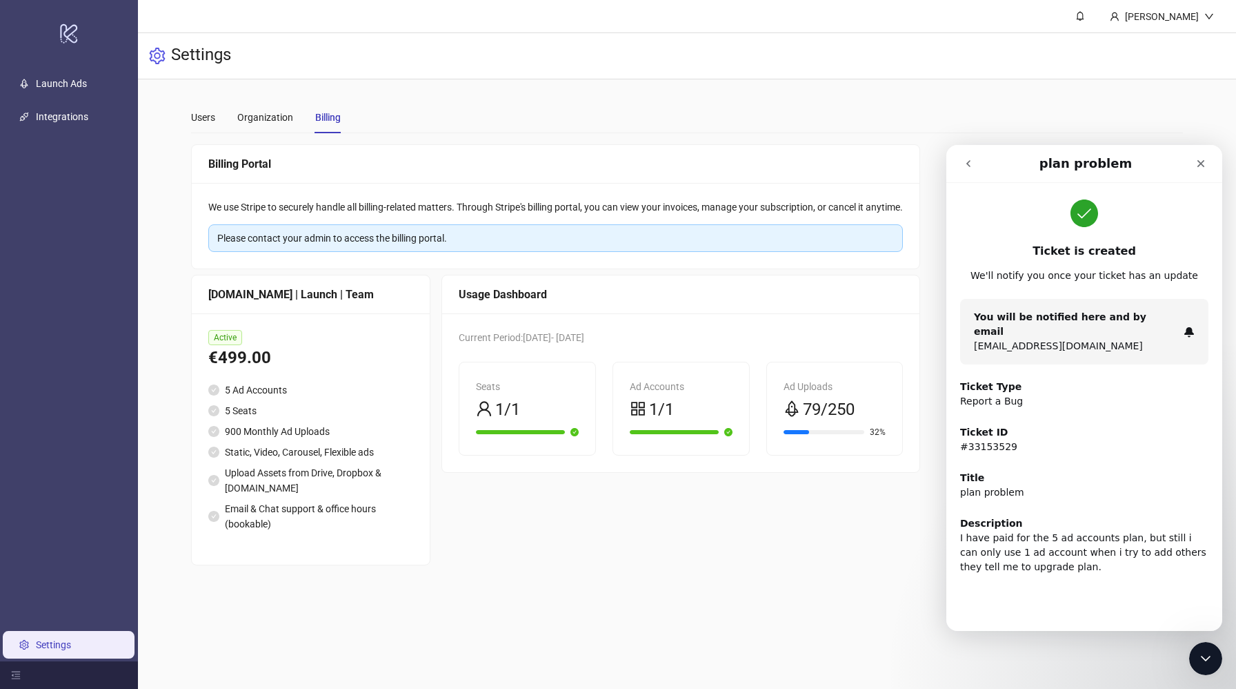
click at [968, 163] on icon "go back" at bounding box center [969, 163] width 4 height 7
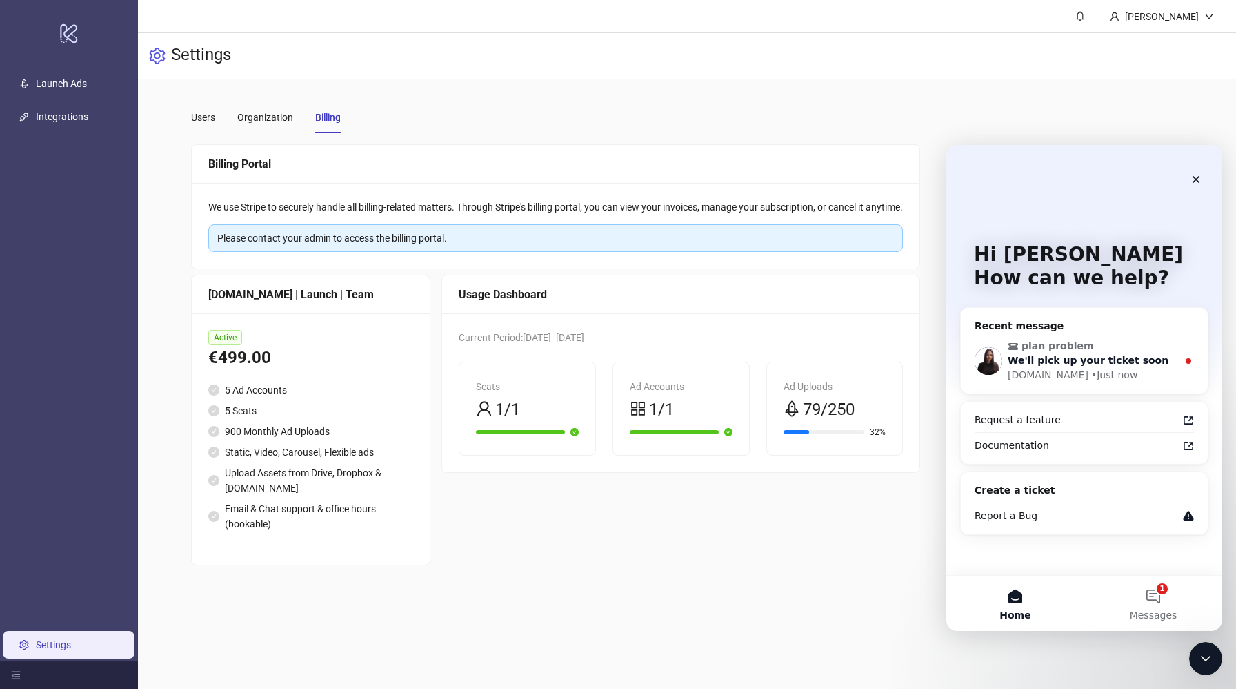
click at [1096, 372] on div "• Just now" at bounding box center [1115, 375] width 46 height 14
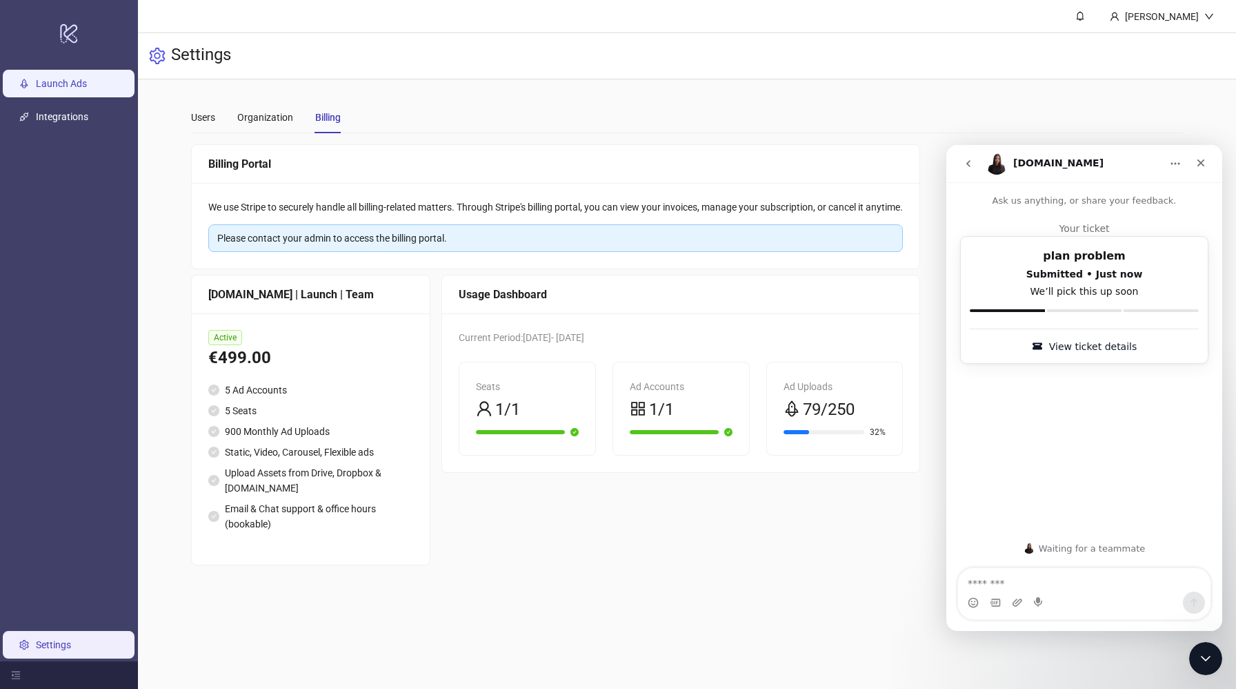
click at [87, 89] on link "Launch Ads" at bounding box center [61, 83] width 51 height 11
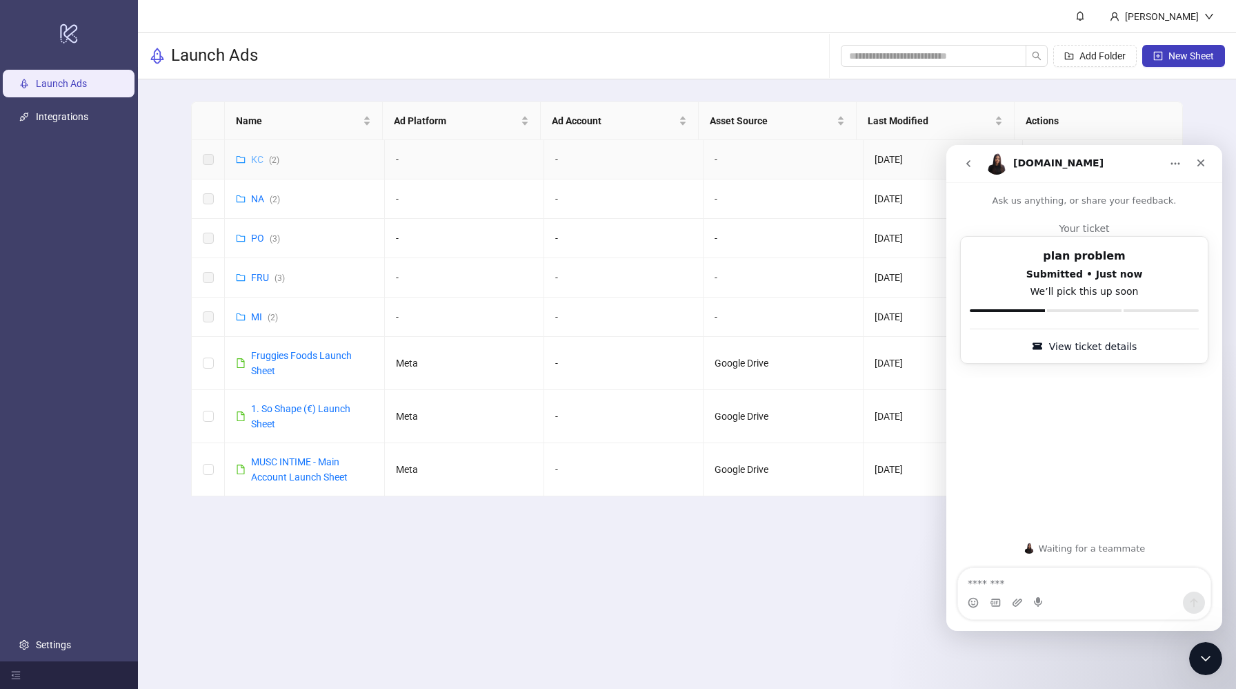
click at [265, 160] on link "KC ( 2 )" at bounding box center [265, 159] width 28 height 11
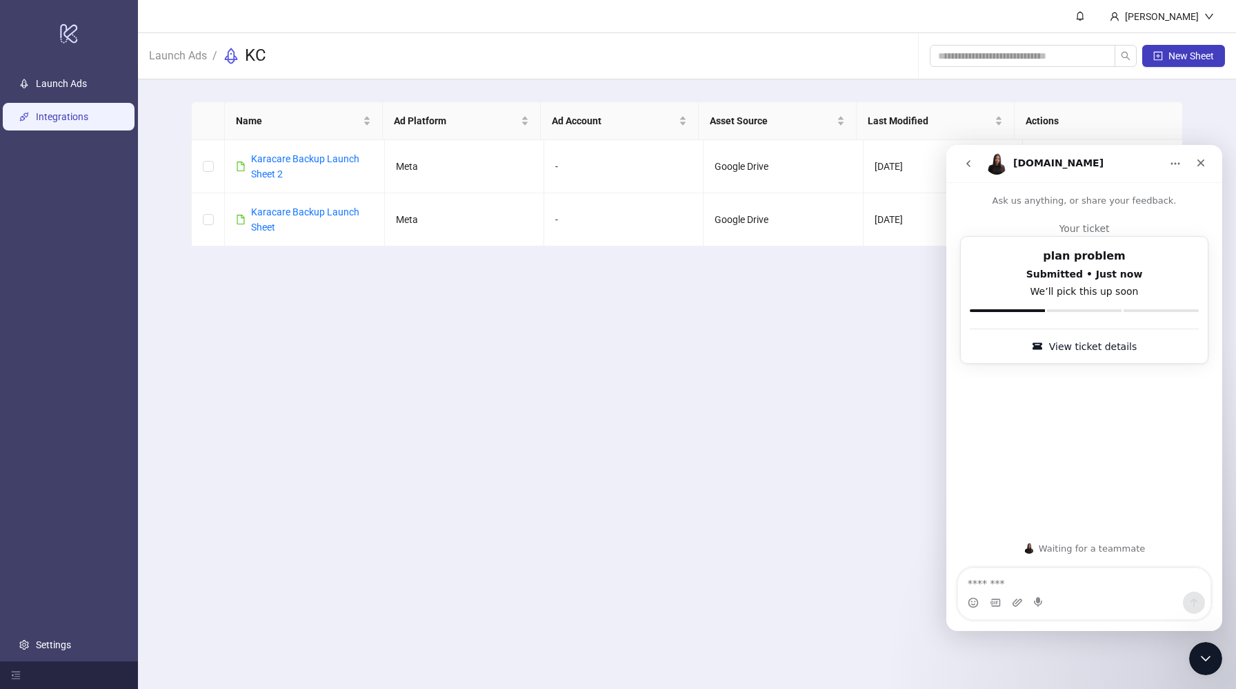
click at [72, 117] on link "Integrations" at bounding box center [62, 116] width 52 height 11
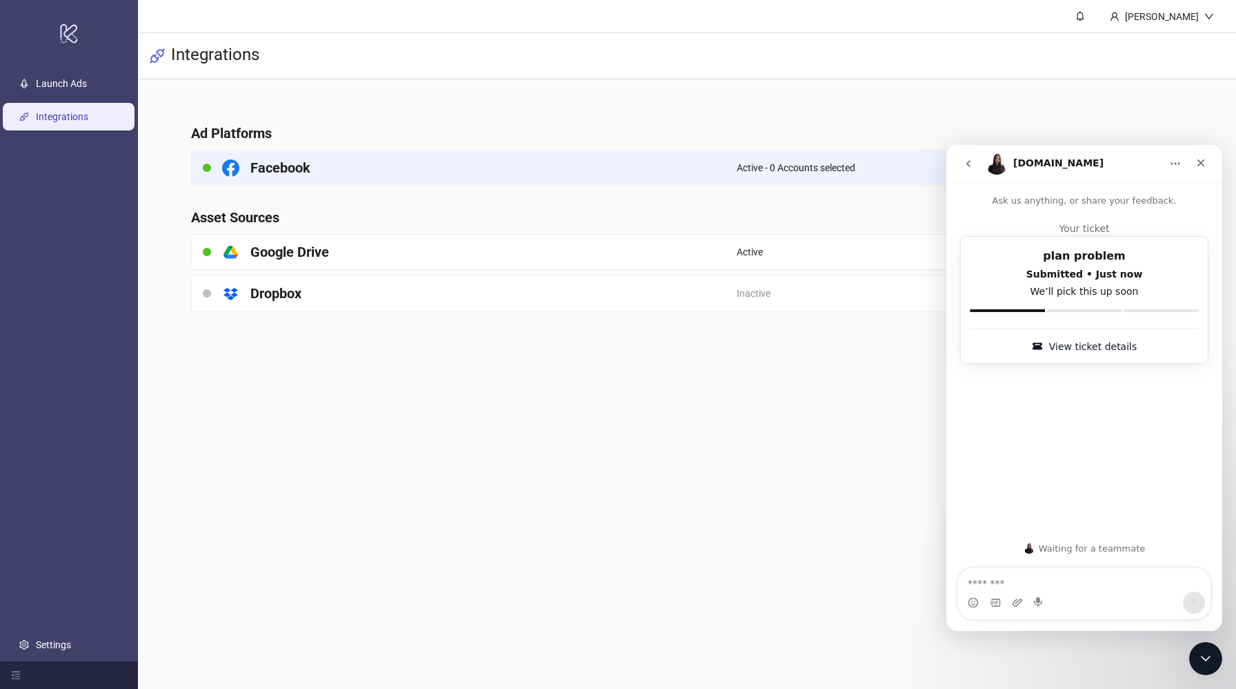
click at [505, 165] on div "Facebook" at bounding box center [464, 167] width 545 height 34
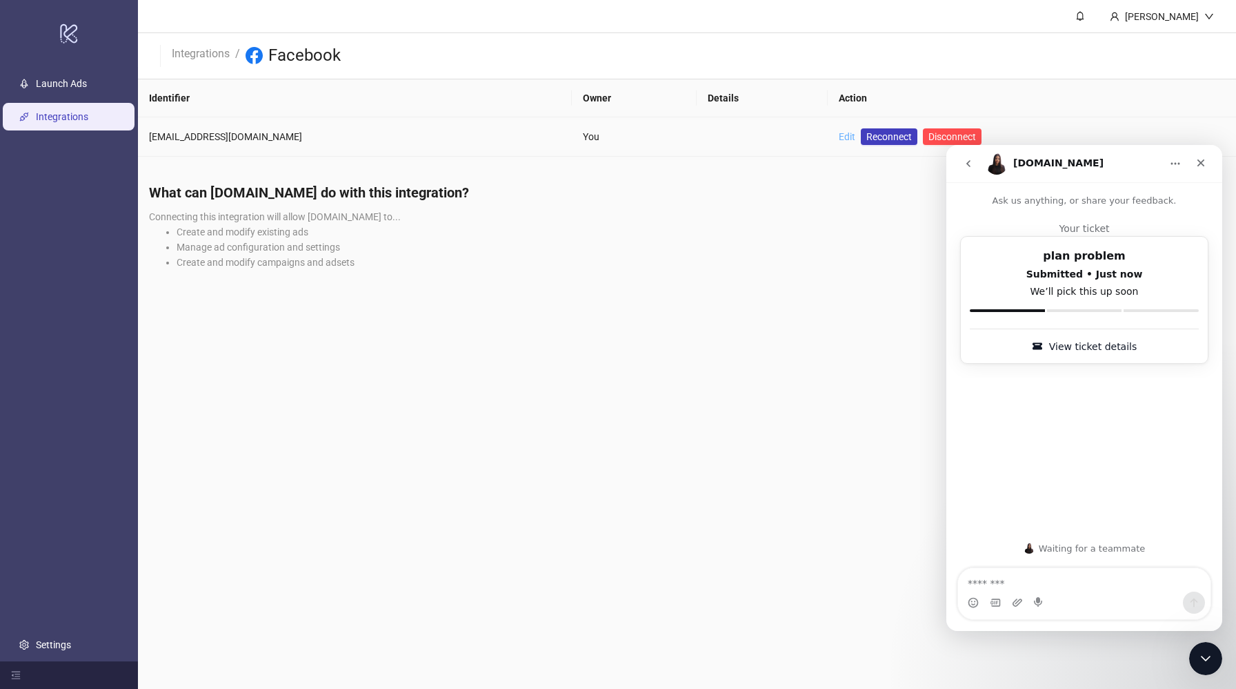
click at [839, 135] on link "Edit" at bounding box center [847, 136] width 17 height 11
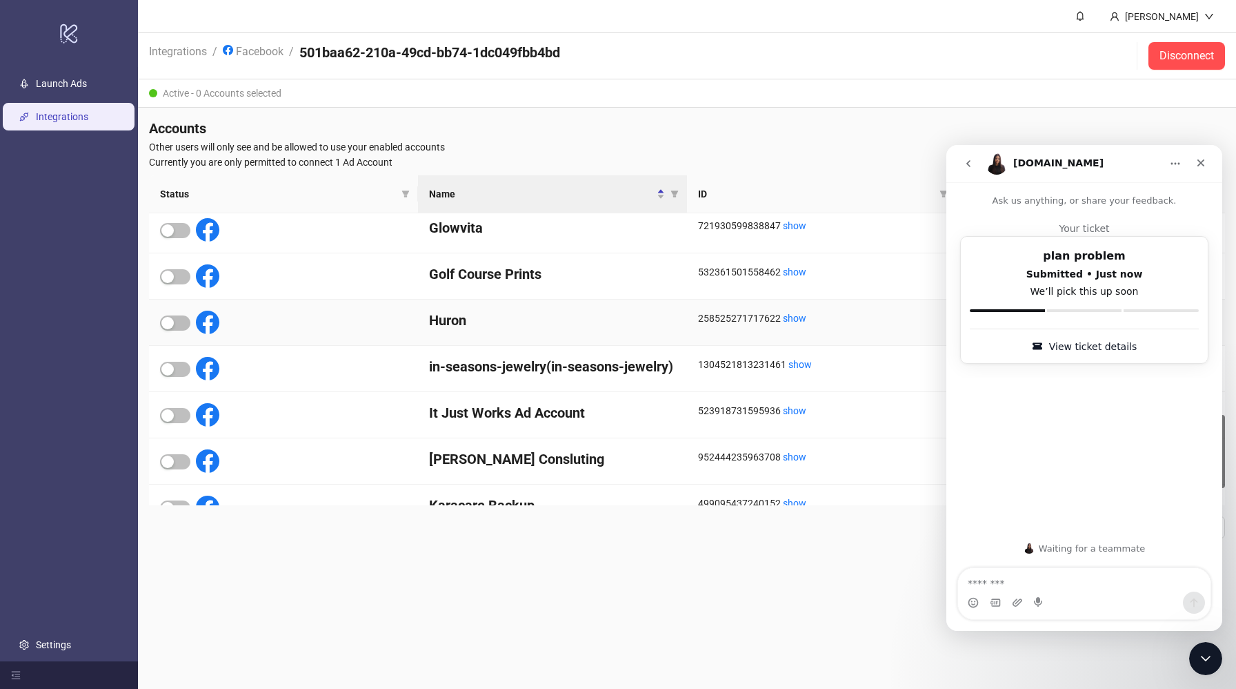
scroll to position [864, 0]
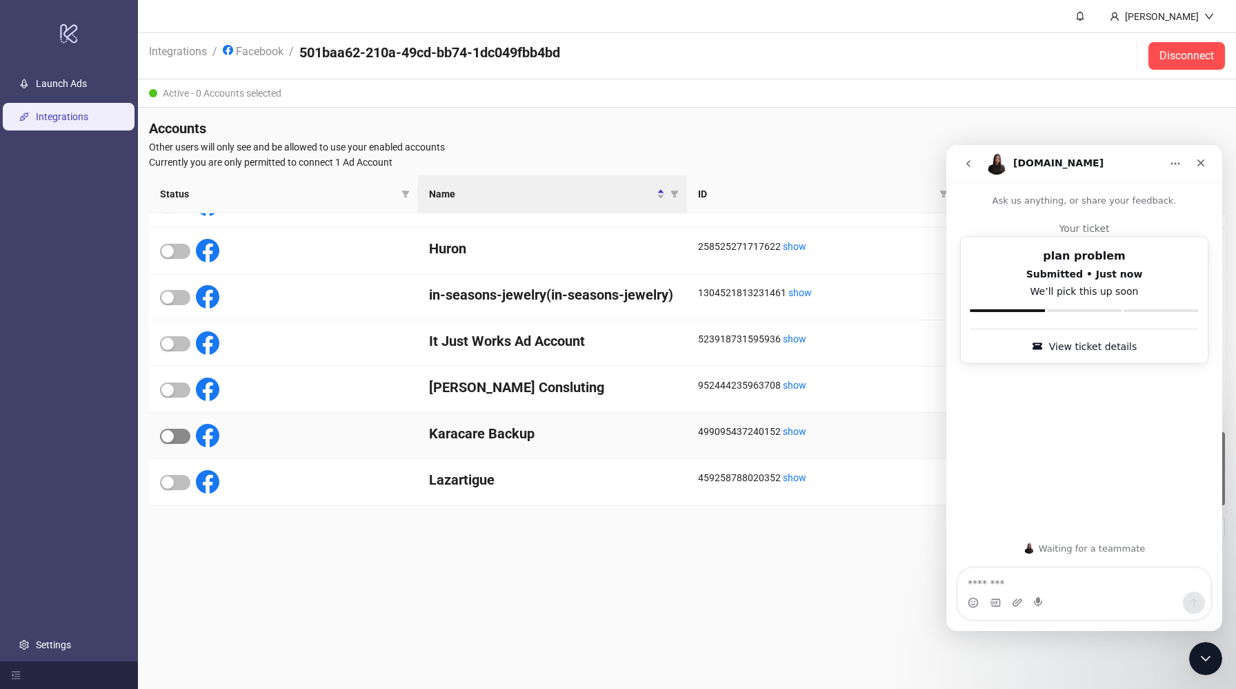
click at [184, 436] on span "button" at bounding box center [175, 435] width 30 height 15
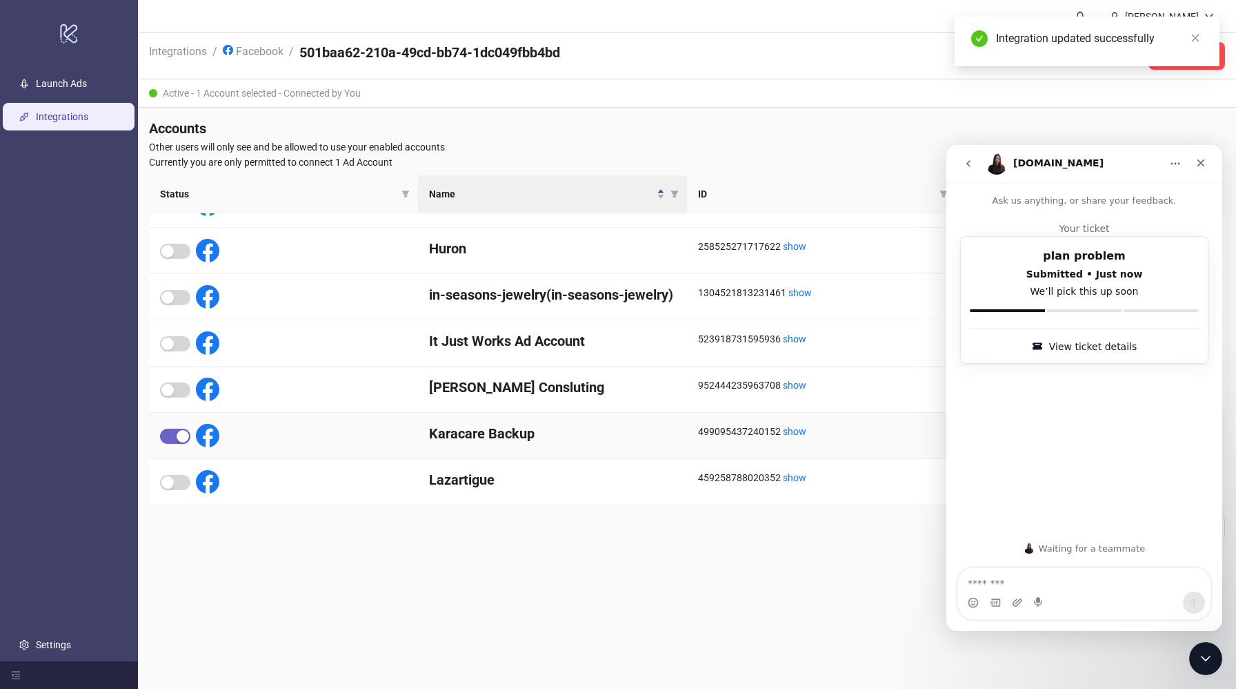
click at [185, 435] on div "button" at bounding box center [183, 436] width 12 height 12
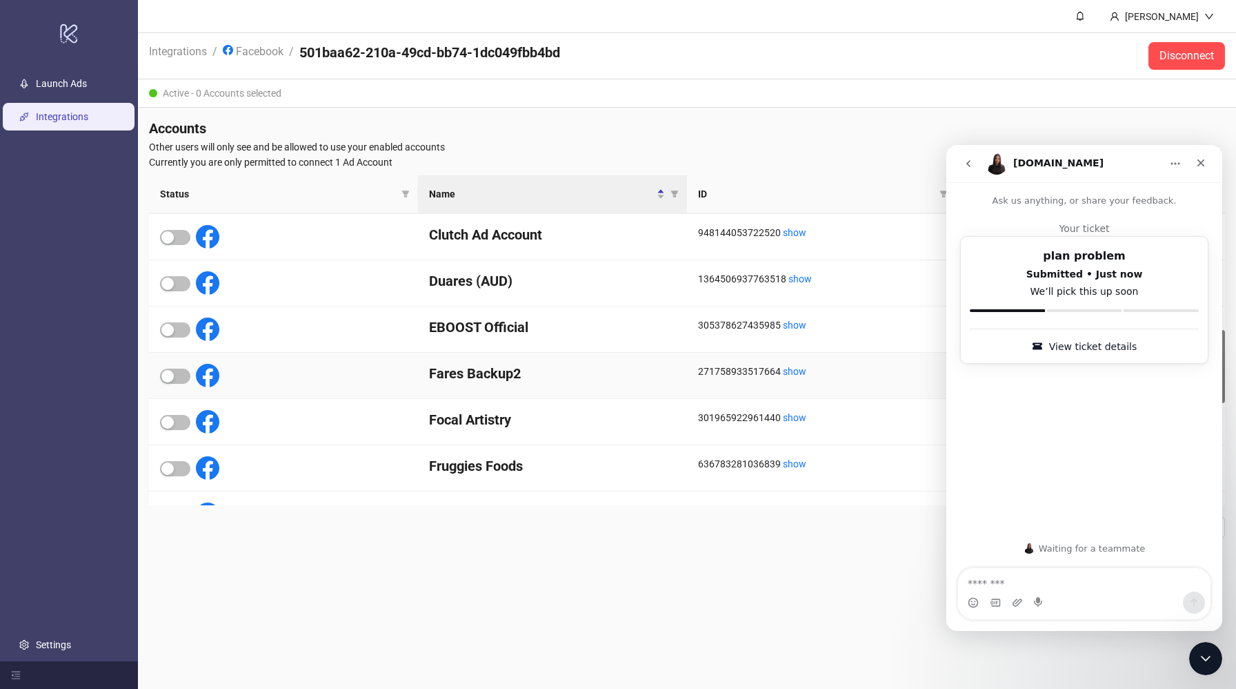
scroll to position [464, 0]
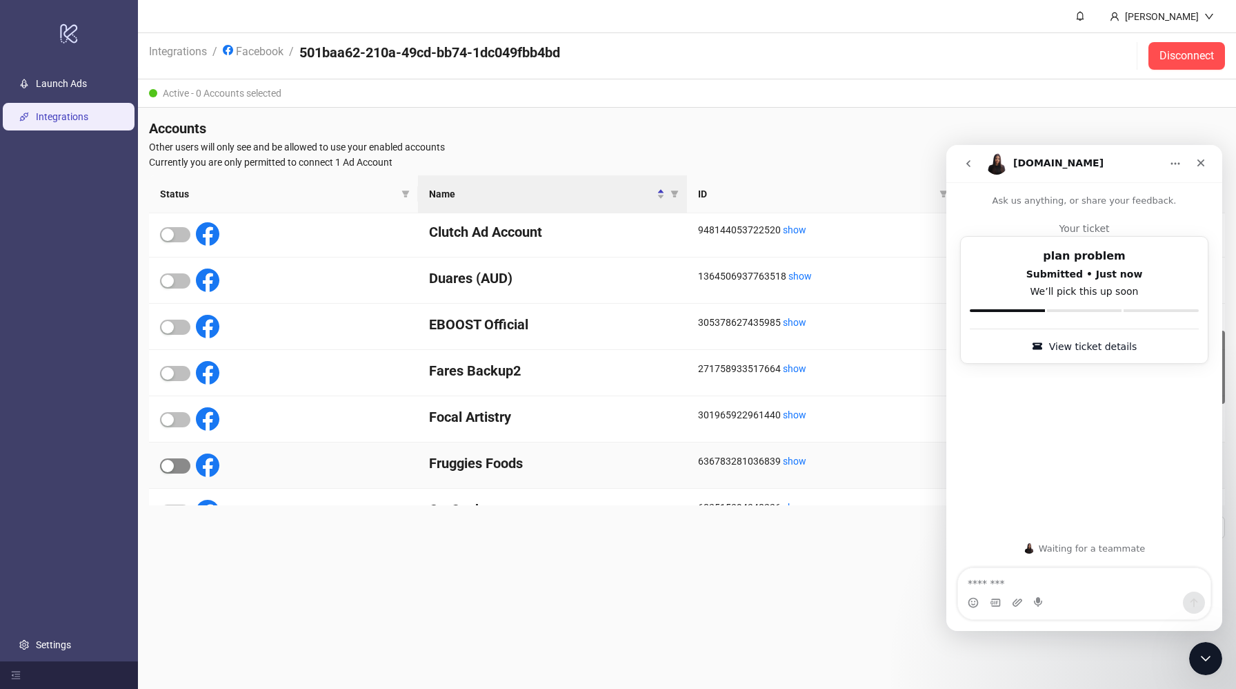
click at [177, 460] on span "button" at bounding box center [175, 465] width 30 height 15
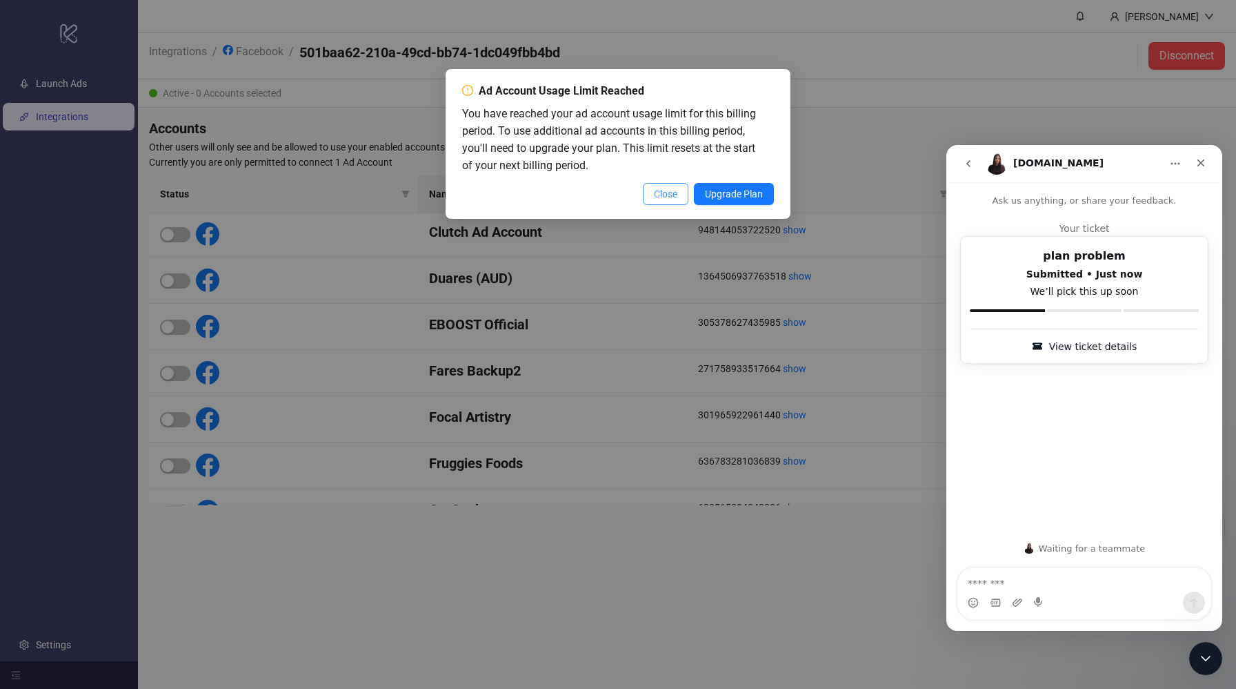
click at [673, 198] on span "Close" at bounding box center [665, 193] width 23 height 11
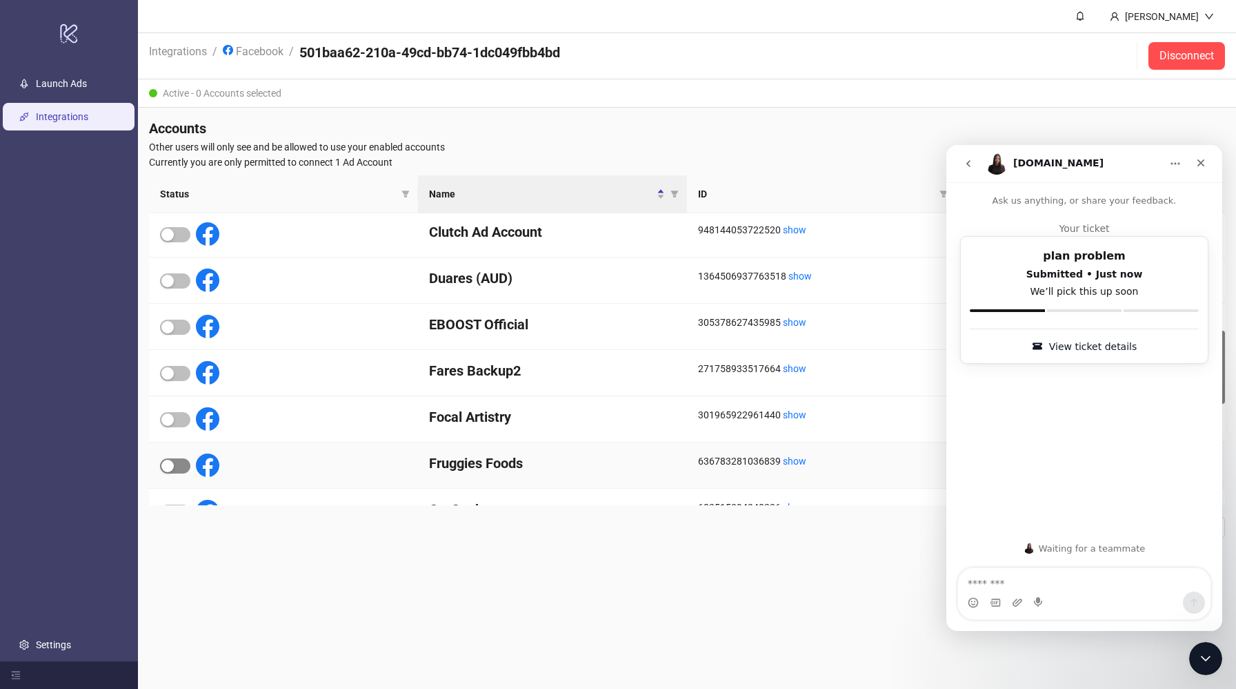
click at [179, 469] on span "button" at bounding box center [175, 465] width 30 height 15
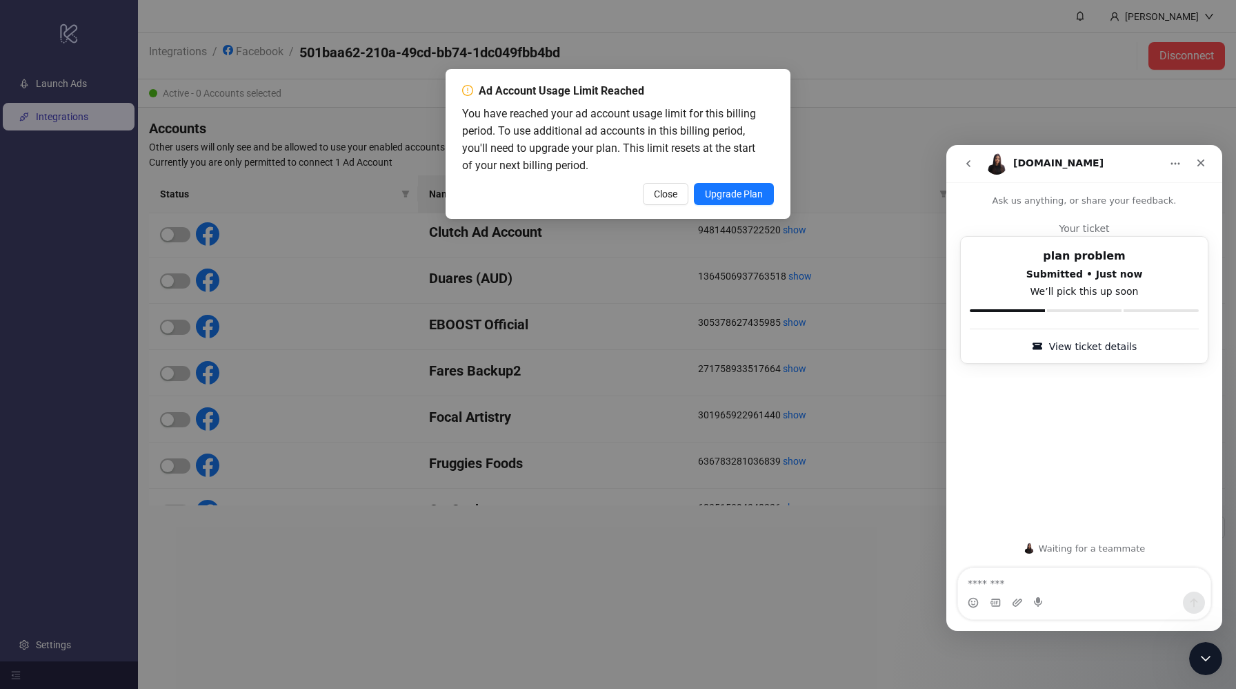
click at [965, 159] on icon "go back" at bounding box center [968, 163] width 11 height 11
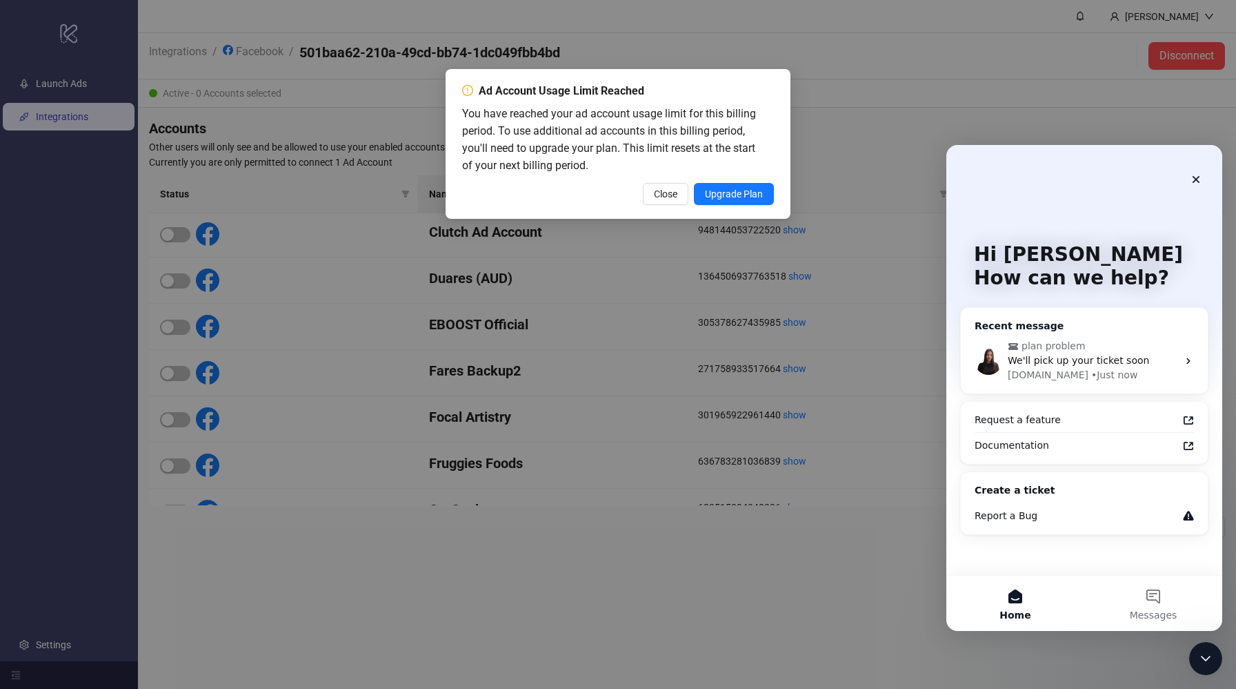
click at [1092, 368] on div "• Just now" at bounding box center [1115, 375] width 46 height 14
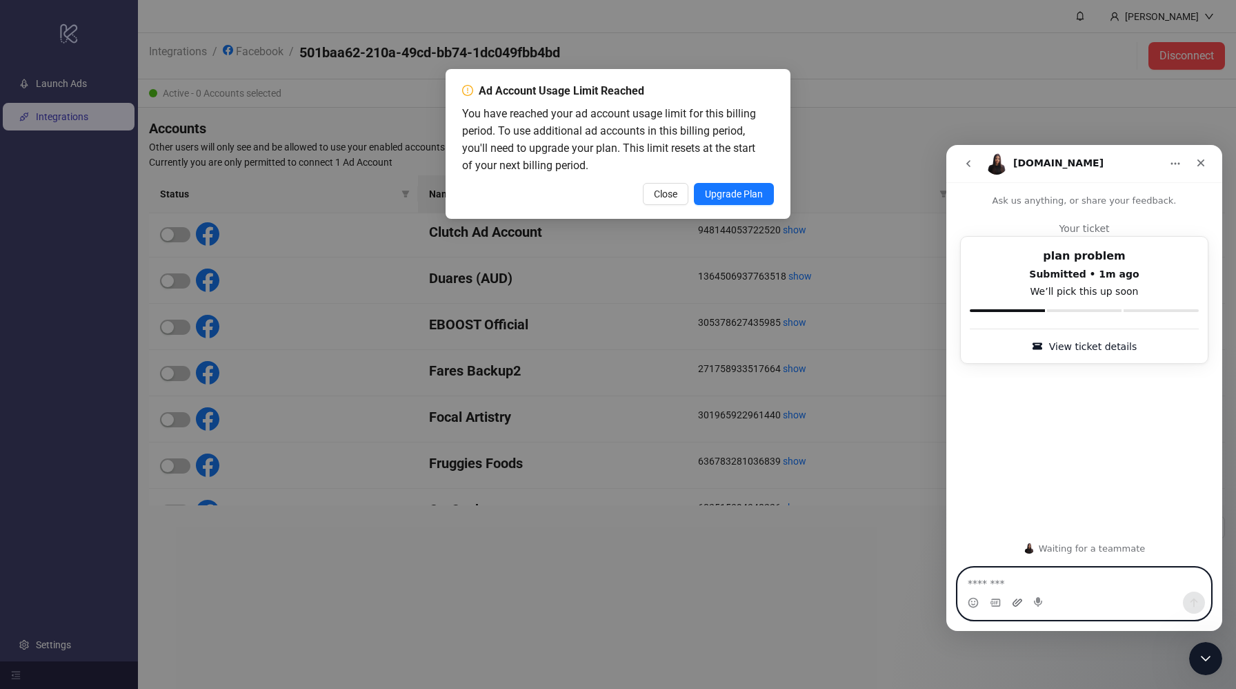
click at [1017, 601] on icon "Upload attachment" at bounding box center [1018, 602] width 10 height 8
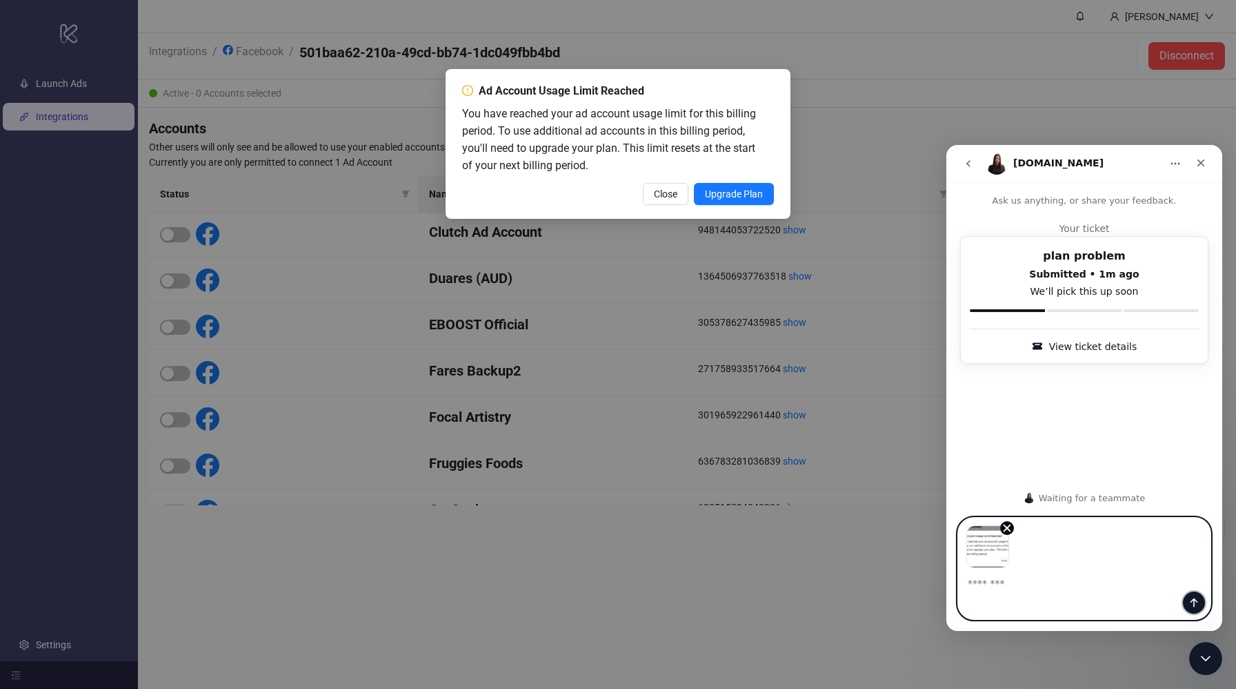
click at [1198, 598] on icon "Send a message…" at bounding box center [1194, 602] width 11 height 11
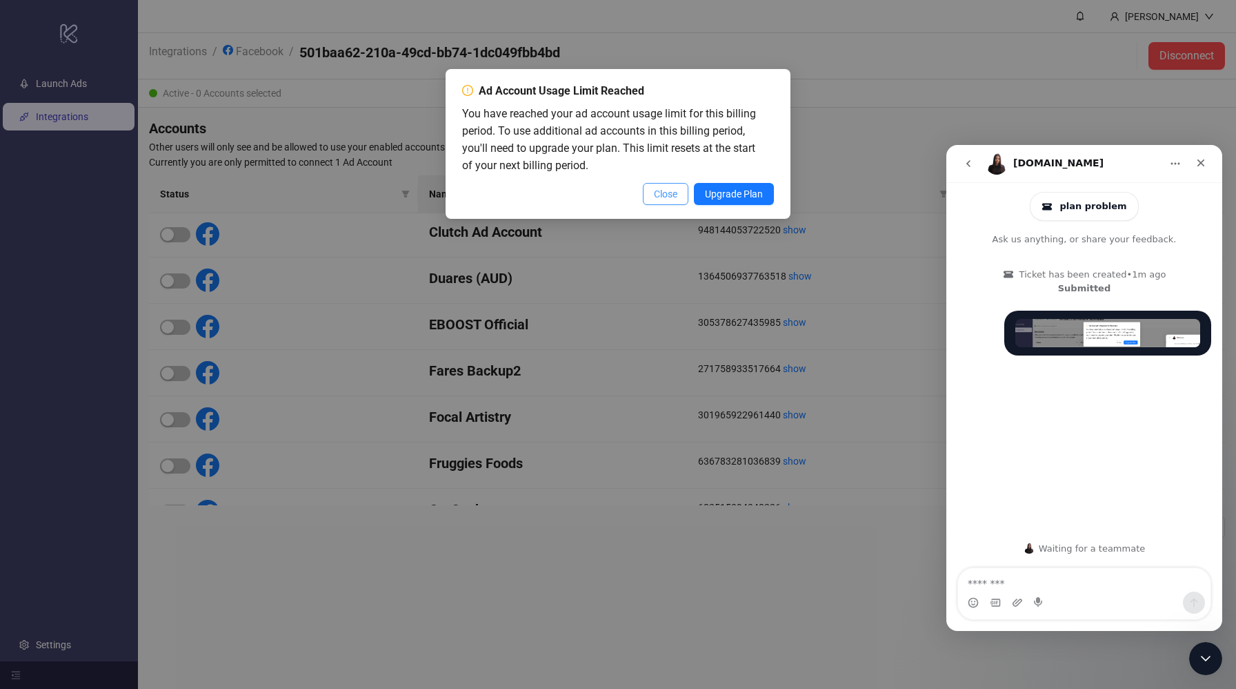
click at [662, 189] on span "Close" at bounding box center [665, 193] width 23 height 11
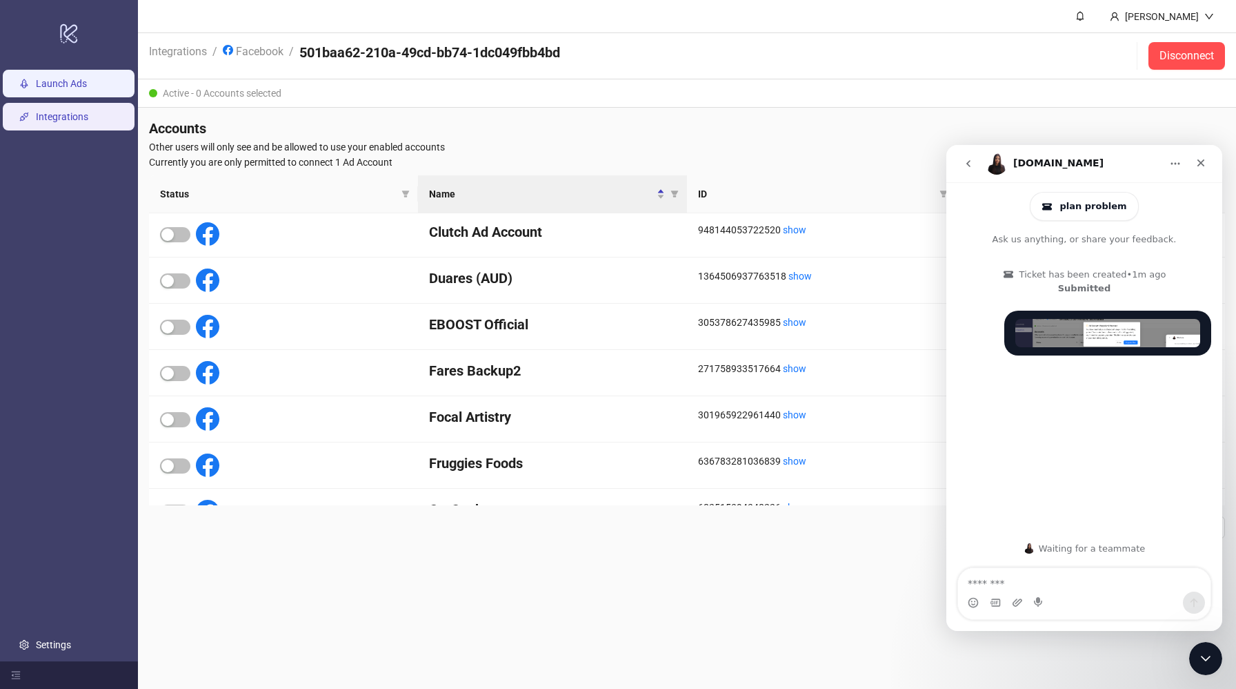
click at [70, 81] on link "Launch Ads" at bounding box center [61, 83] width 51 height 11
